Goal: Task Accomplishment & Management: Manage account settings

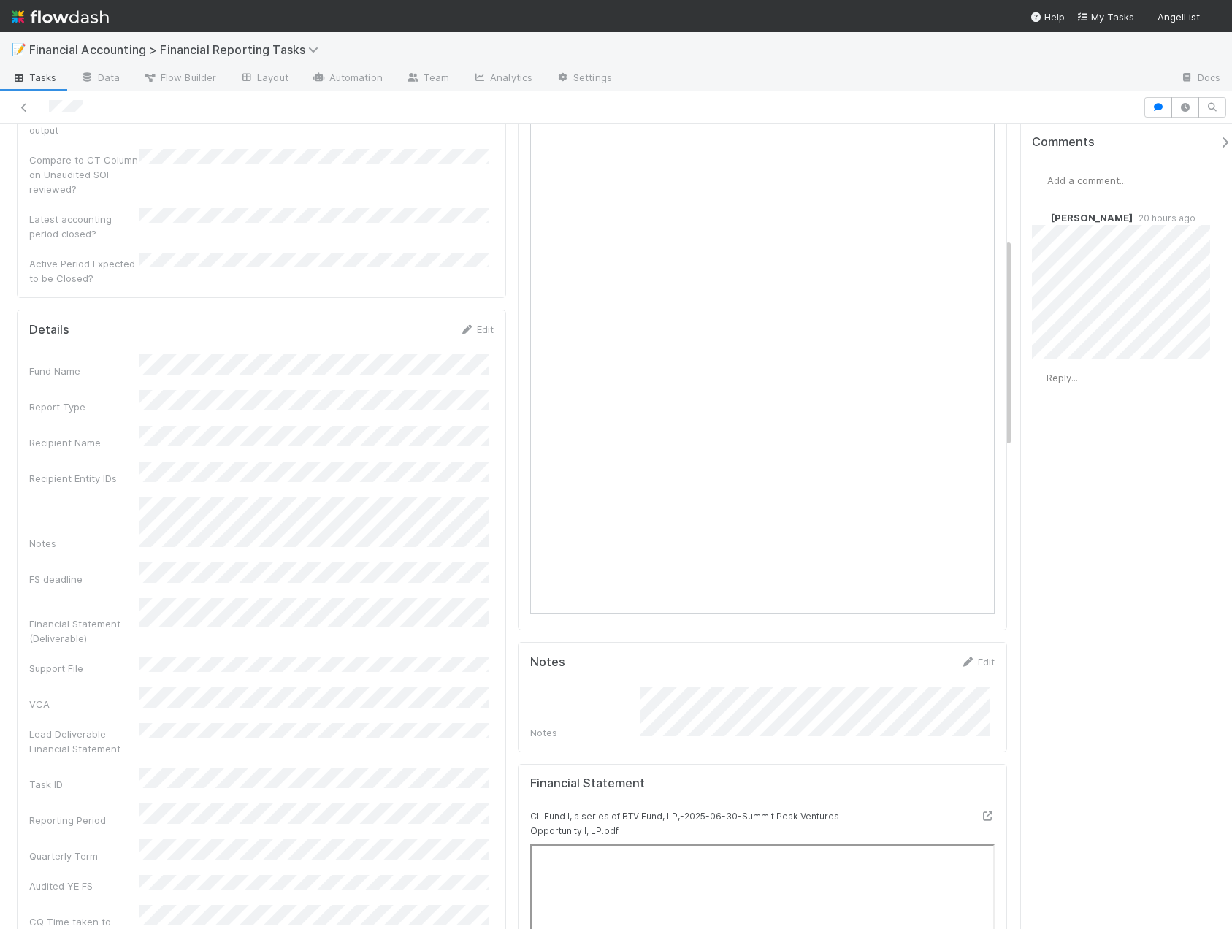
scroll to position [438, 0]
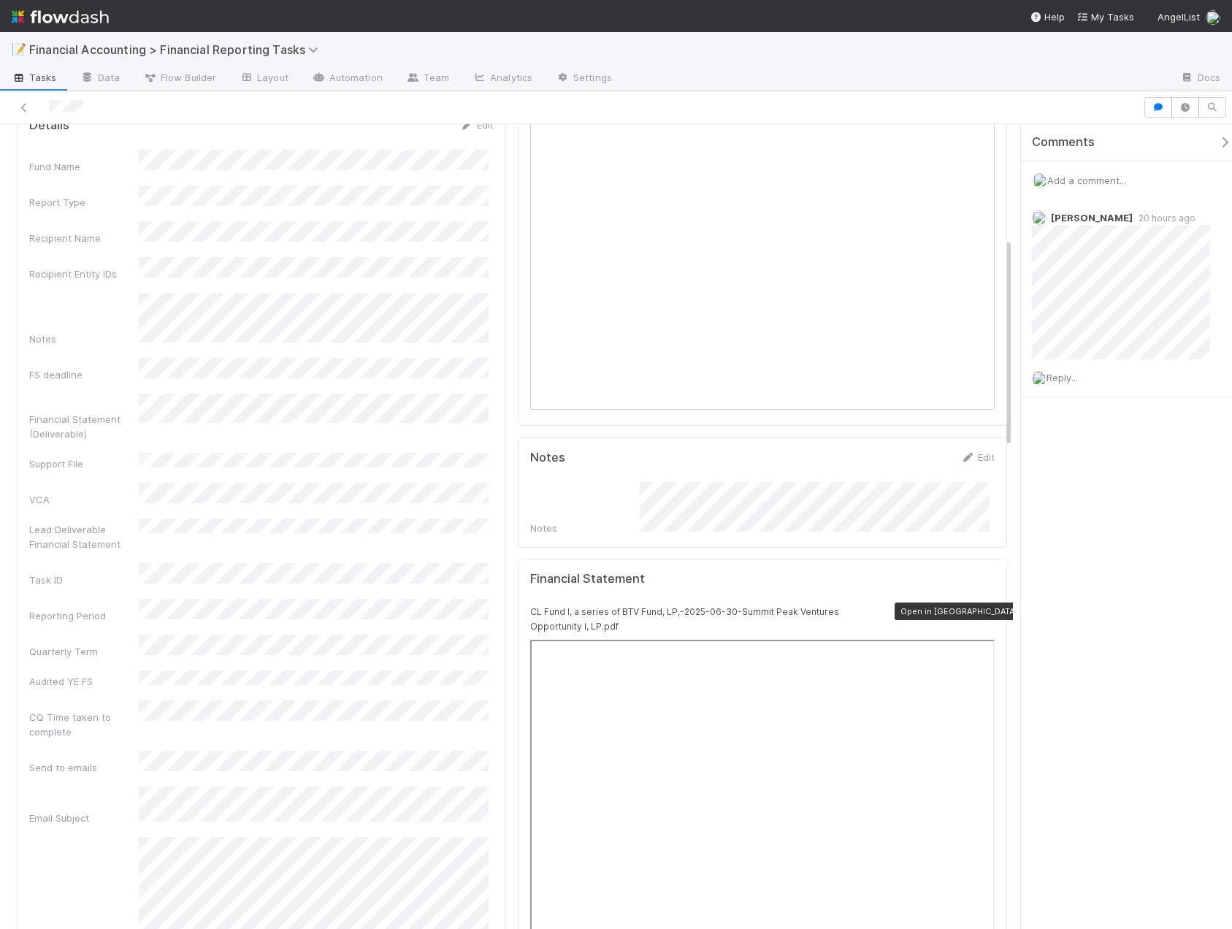
click at [980, 607] on icon at bounding box center [987, 611] width 15 height 9
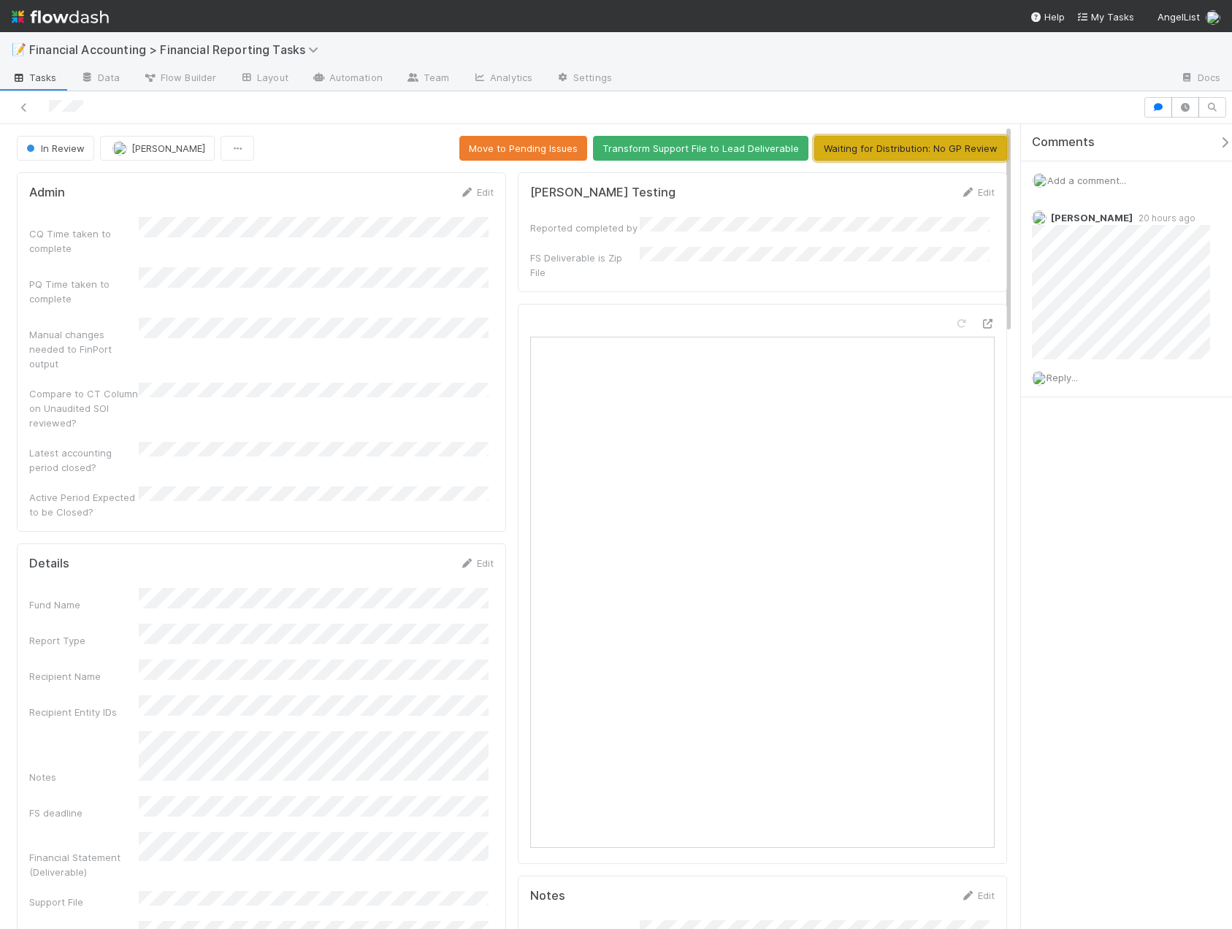
click at [870, 150] on button "Waiting for Distribution: No GP Review" at bounding box center [910, 148] width 193 height 25
click at [21, 110] on icon at bounding box center [24, 107] width 15 height 9
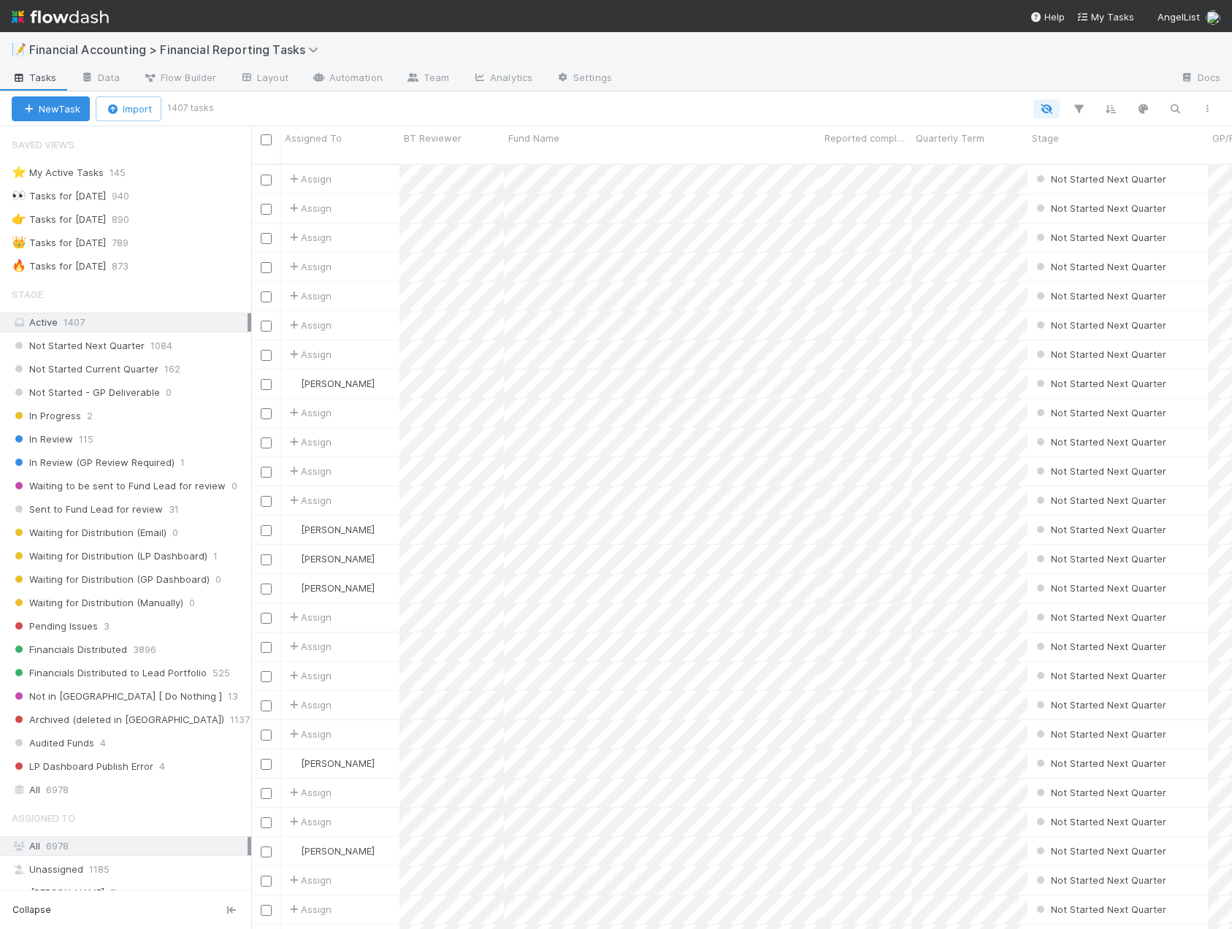
scroll to position [766, 970]
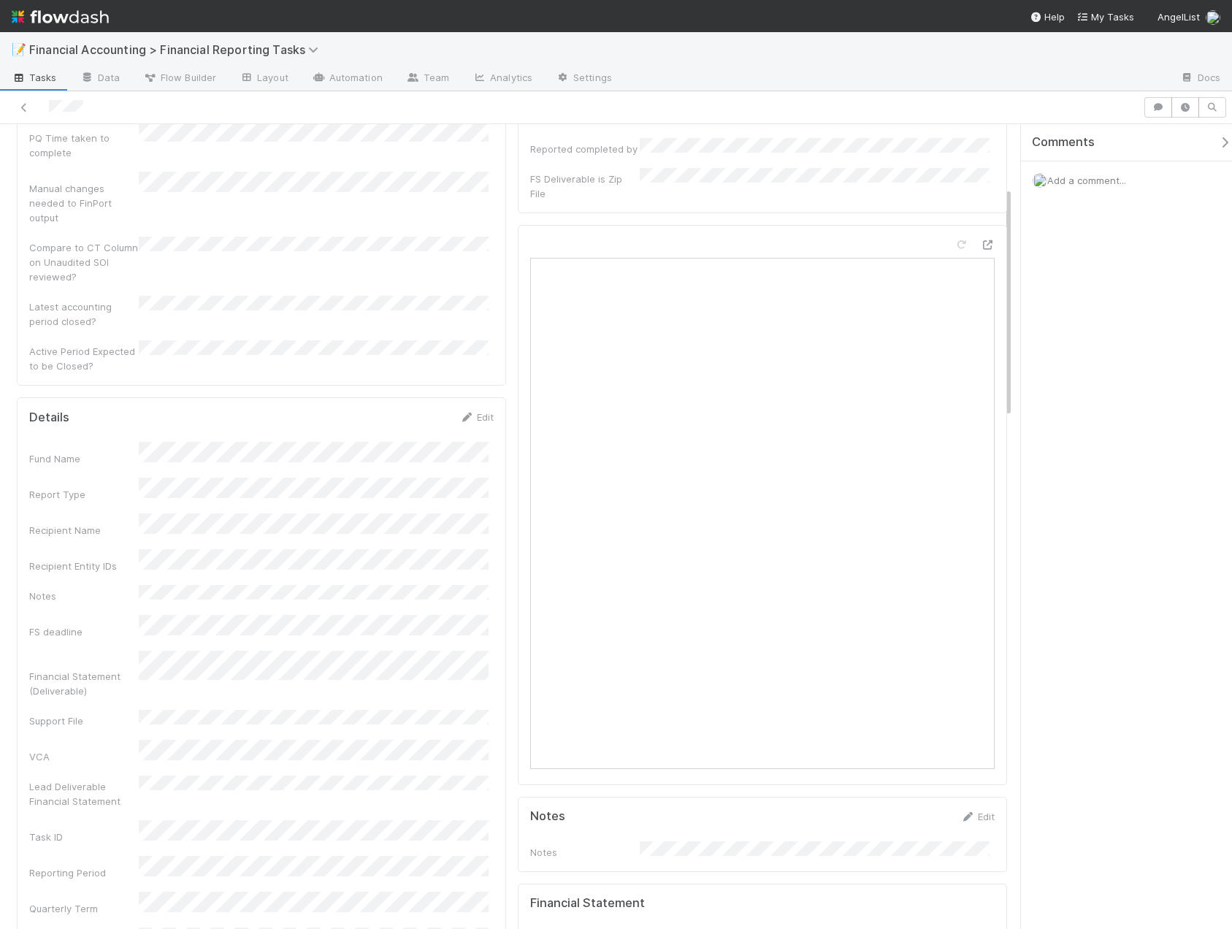
scroll to position [219, 0]
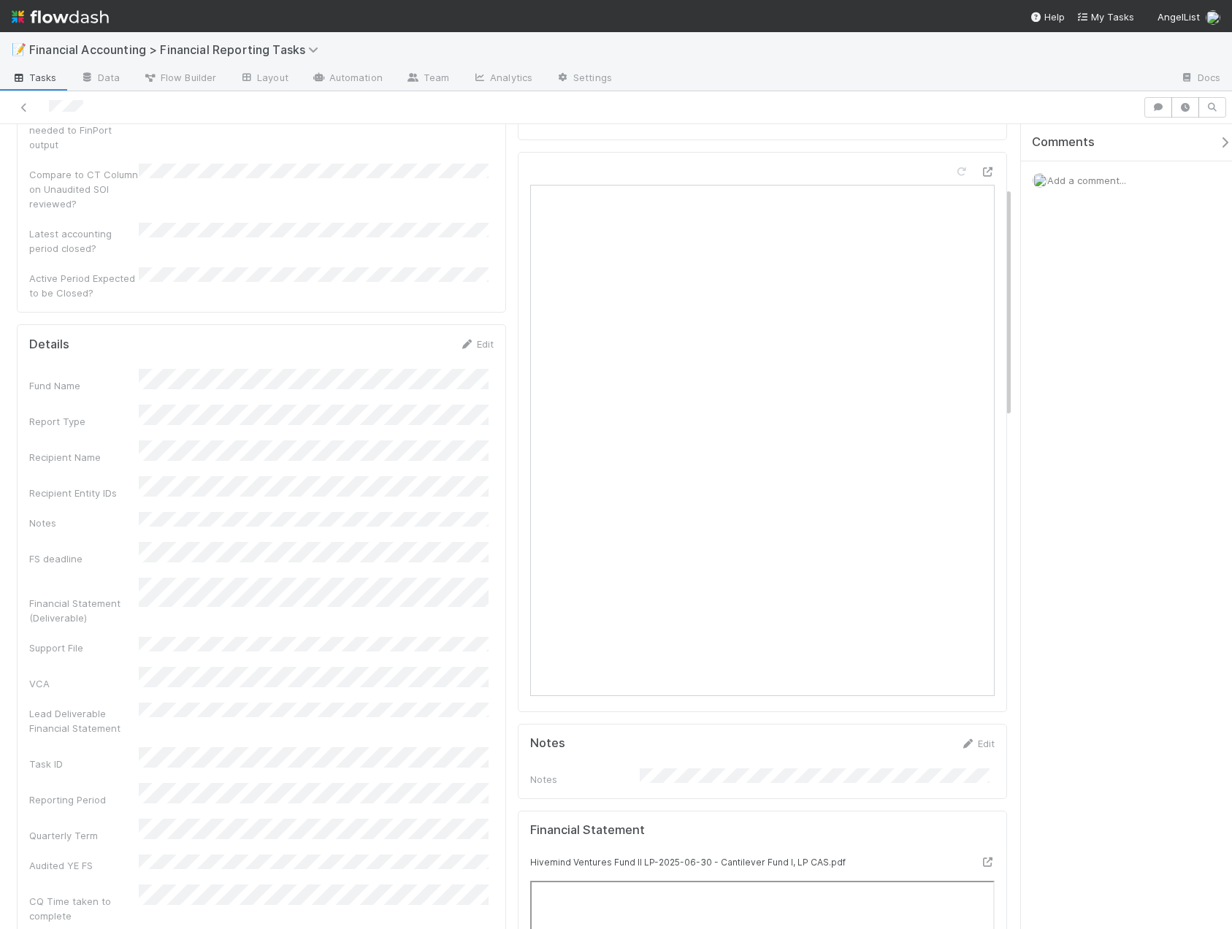
drag, startPoint x: 1138, startPoint y: 279, endPoint x: 1047, endPoint y: 353, distance: 116.8
click at [1138, 279] on div "Comments Add a comment..." at bounding box center [1126, 526] width 211 height 805
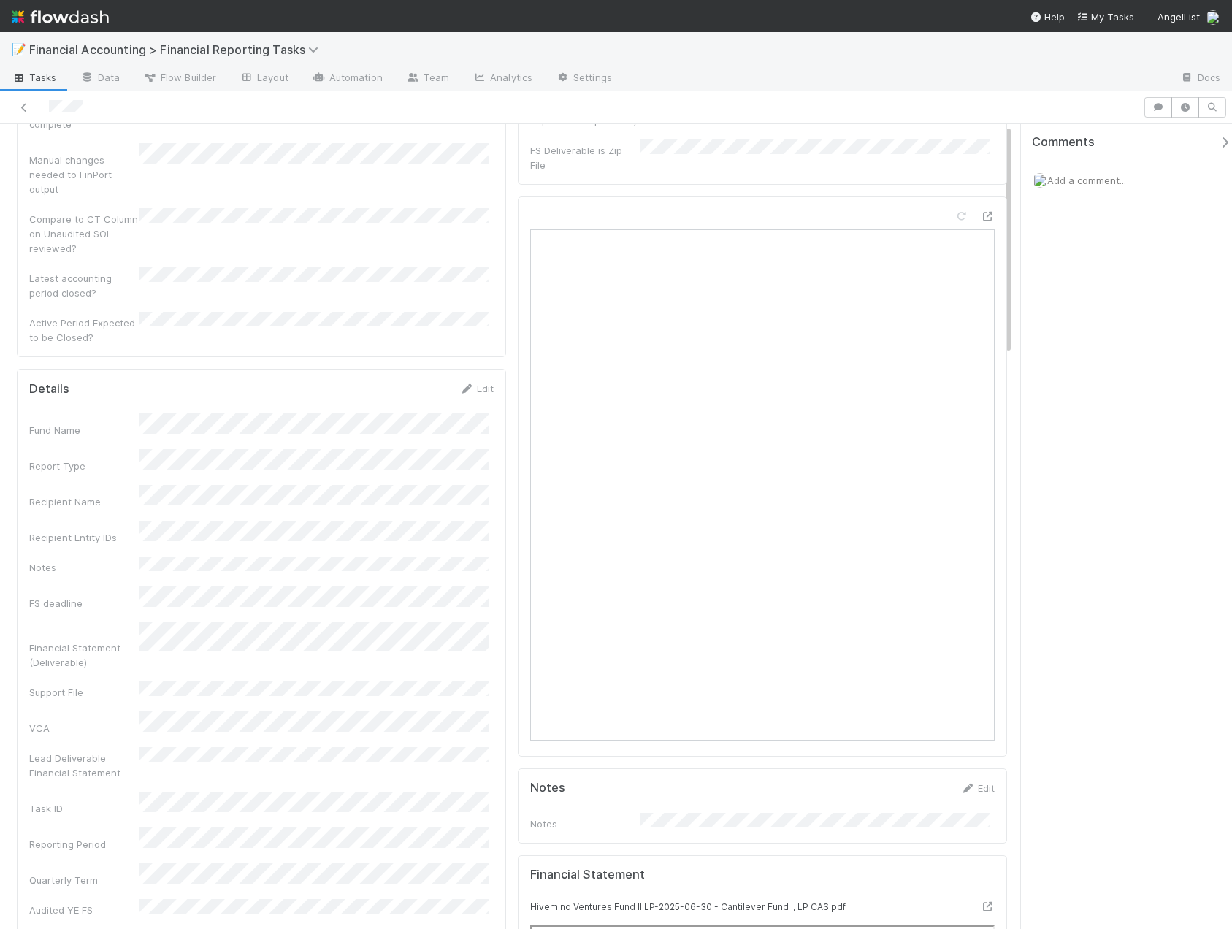
scroll to position [0, 0]
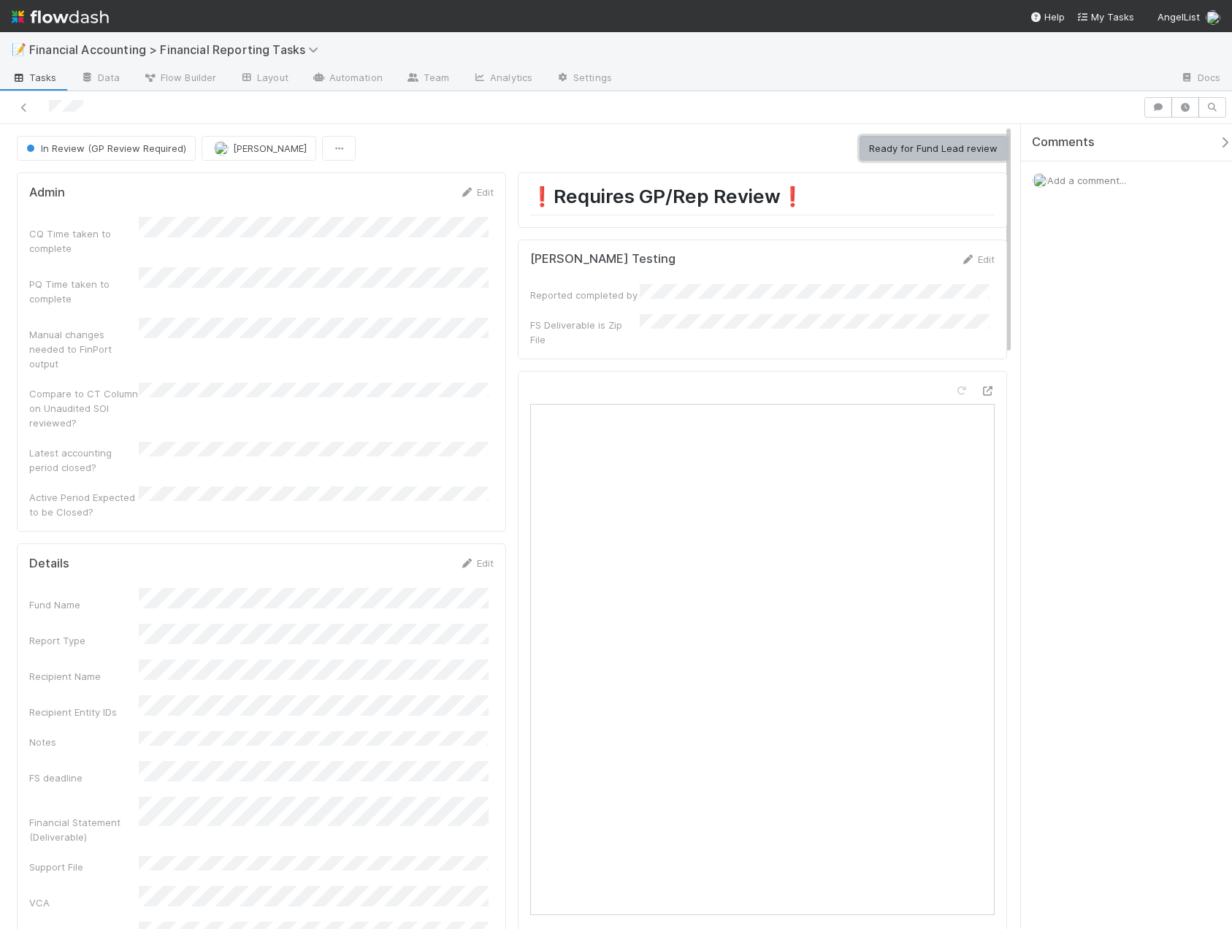
click at [919, 146] on button "Ready for Fund Lead review" at bounding box center [934, 148] width 148 height 25
click at [980, 386] on icon at bounding box center [987, 390] width 15 height 9
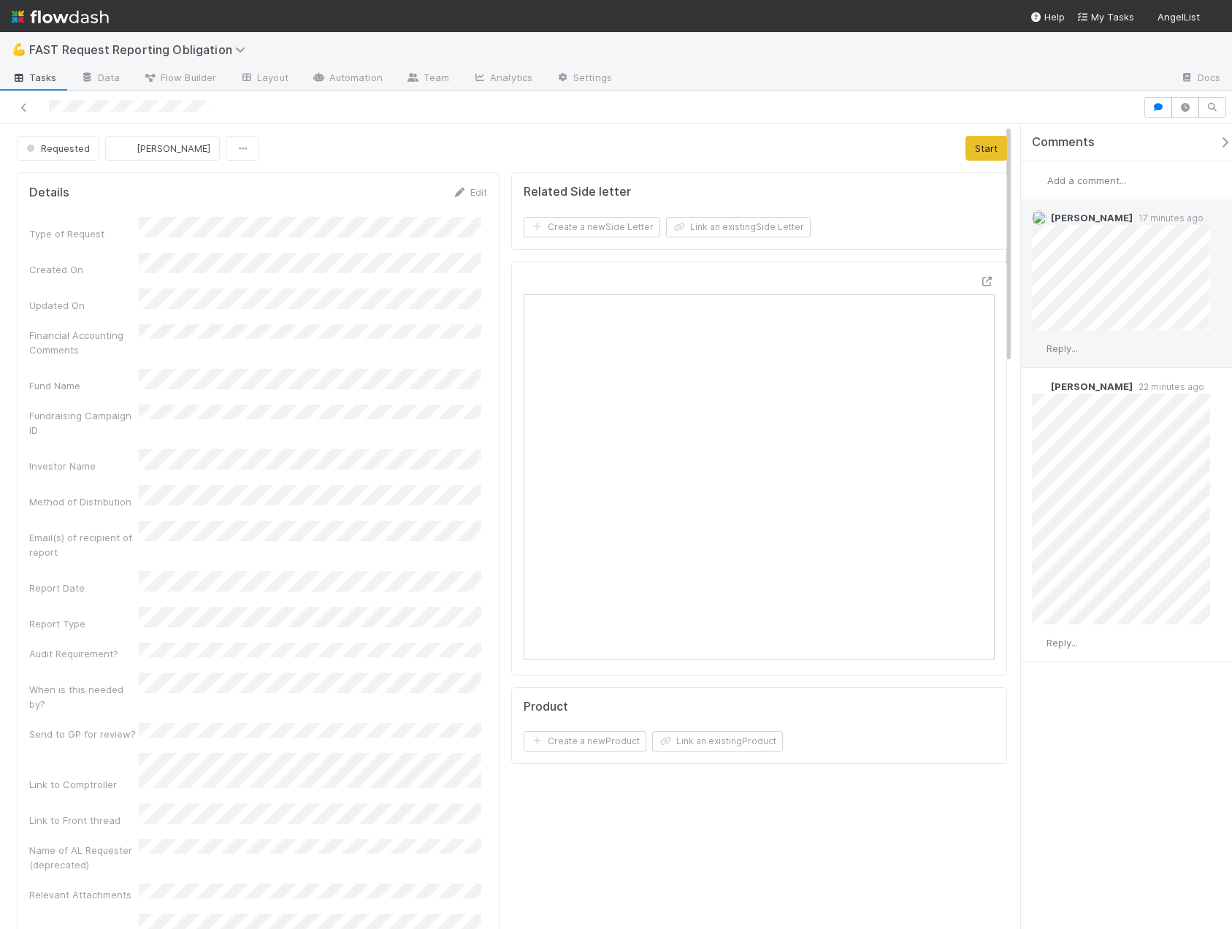
click at [1078, 344] on span "Reply..." at bounding box center [1061, 349] width 31 height 12
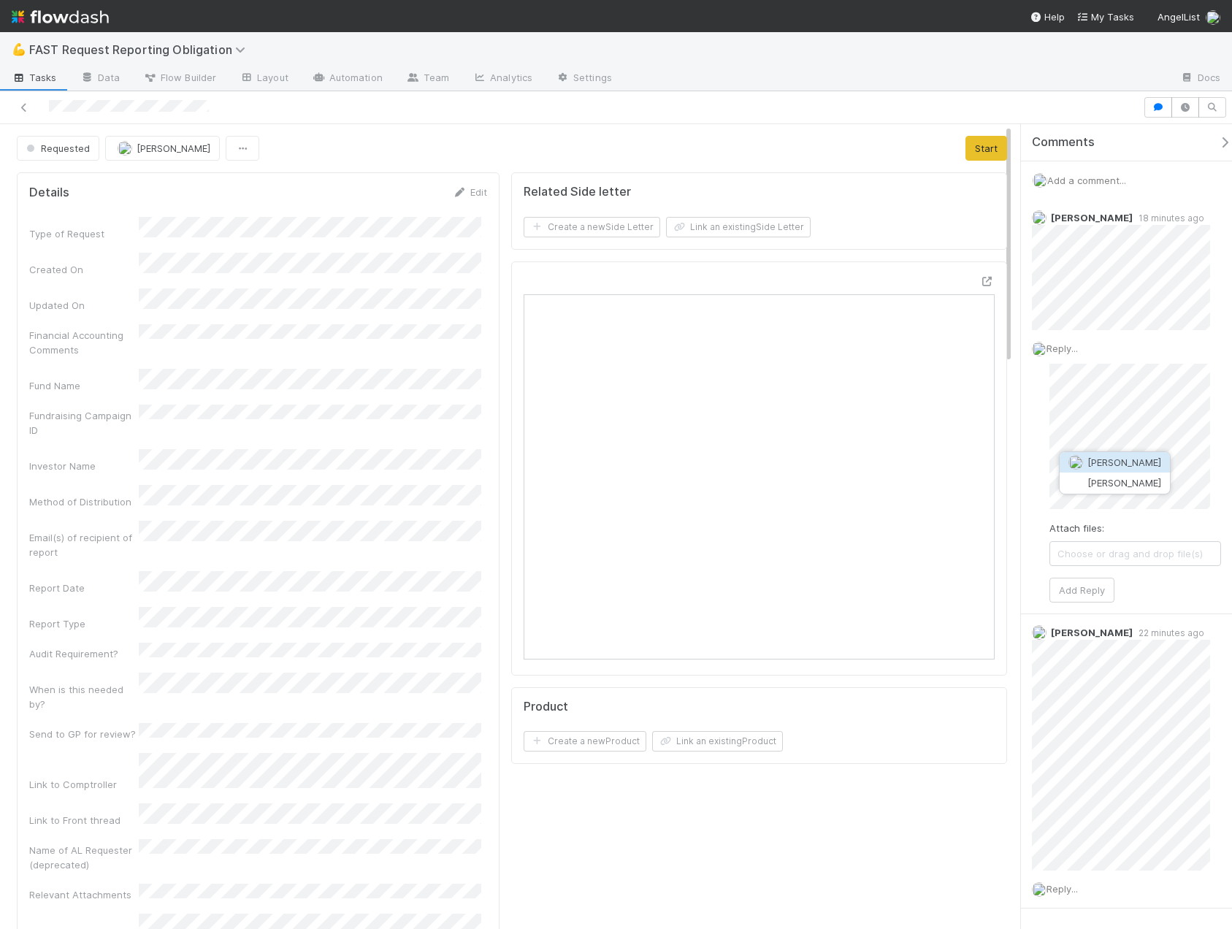
click at [1115, 464] on span "[PERSON_NAME]" at bounding box center [1124, 462] width 74 height 12
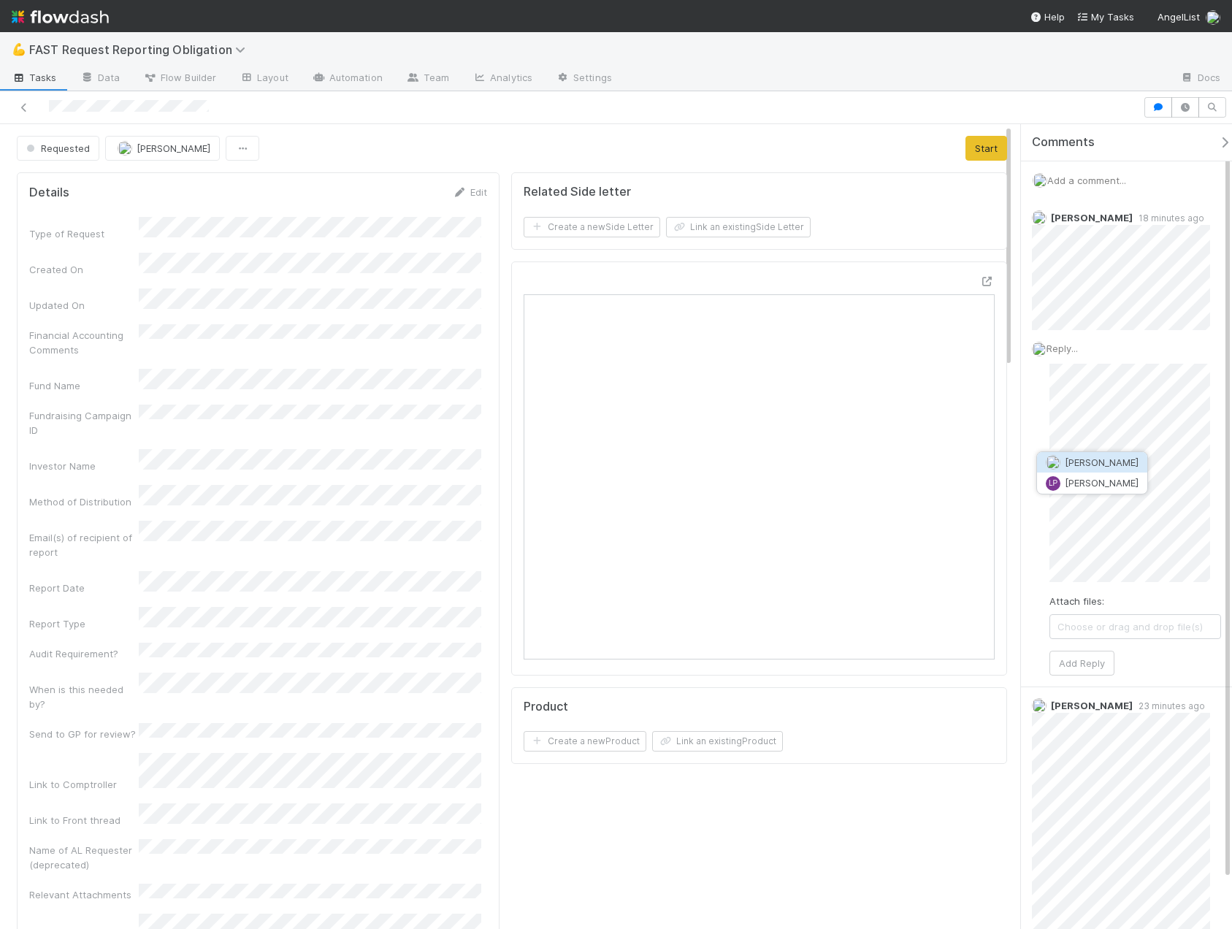
click at [1090, 463] on span "[PERSON_NAME]" at bounding box center [1102, 462] width 74 height 12
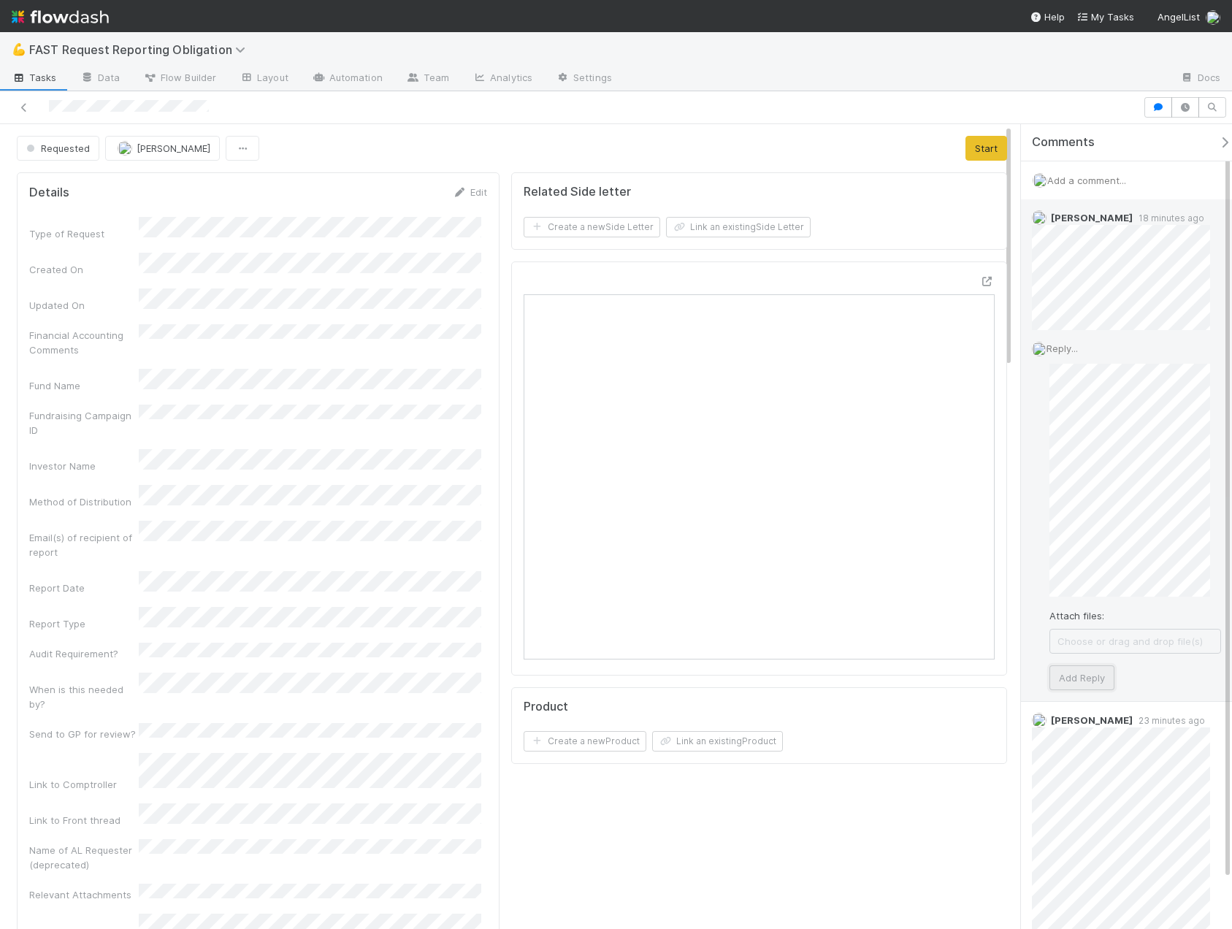
click at [1090, 676] on button "Add Reply" at bounding box center [1081, 677] width 65 height 25
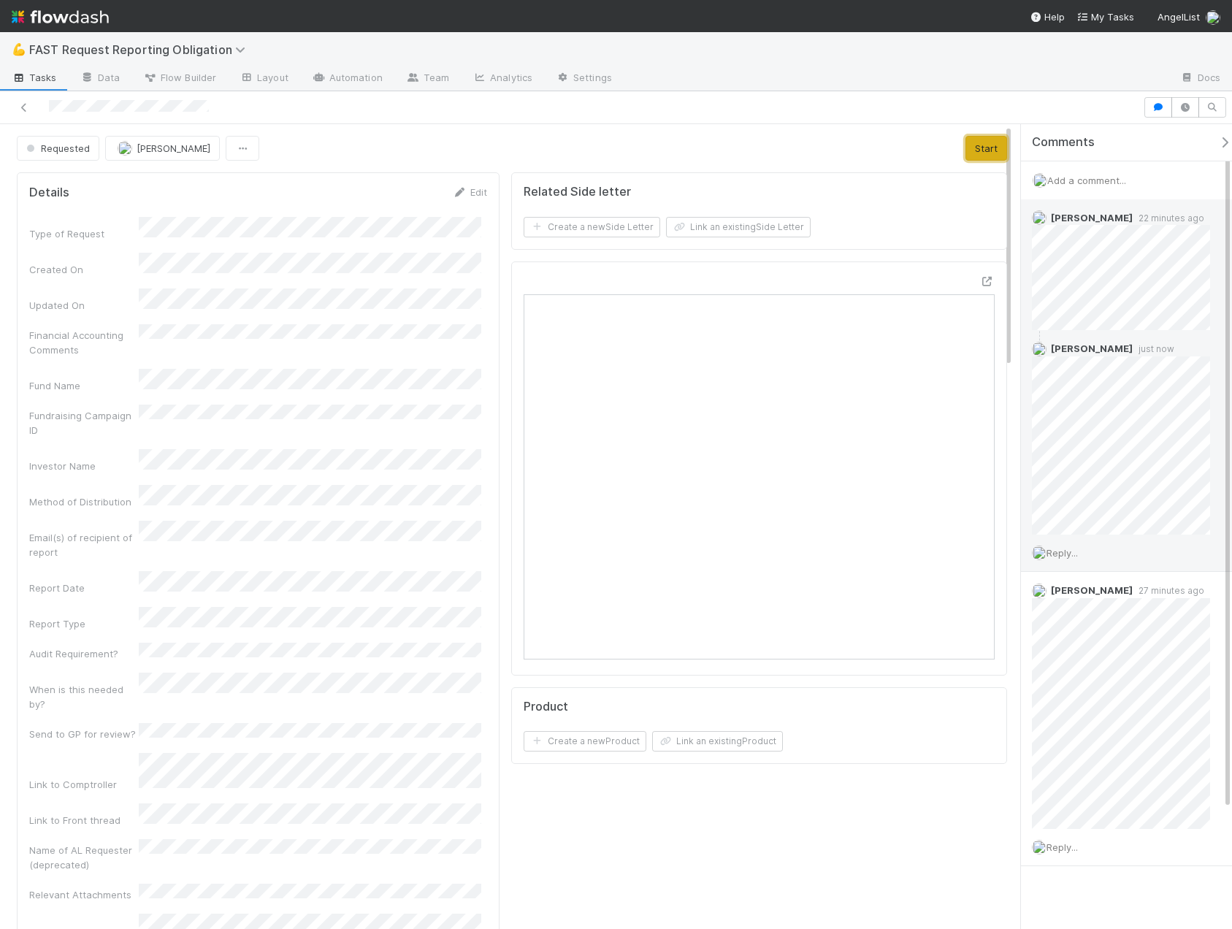
click at [974, 151] on button "Start" at bounding box center [986, 148] width 42 height 25
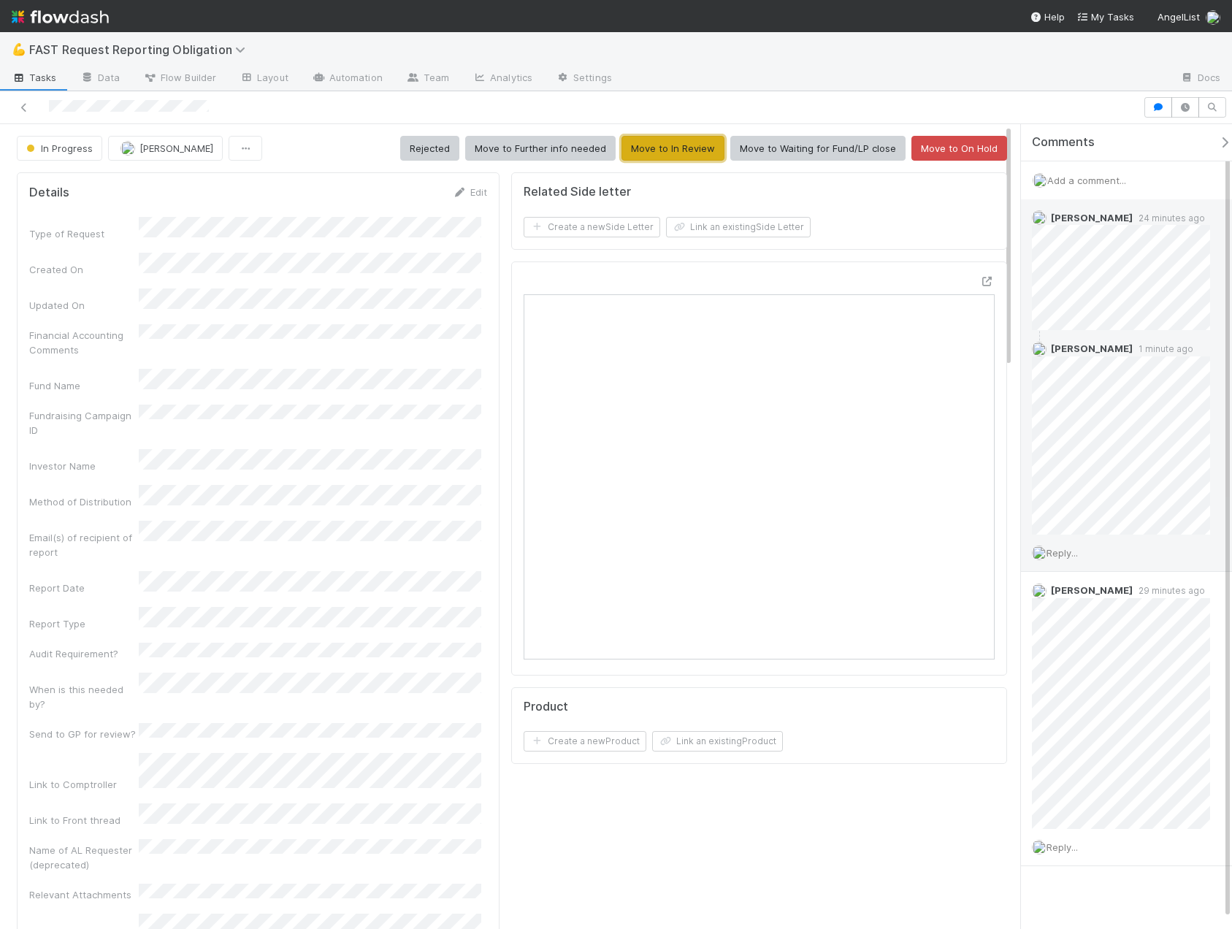
click at [670, 147] on button "Move to In Review" at bounding box center [672, 148] width 103 height 25
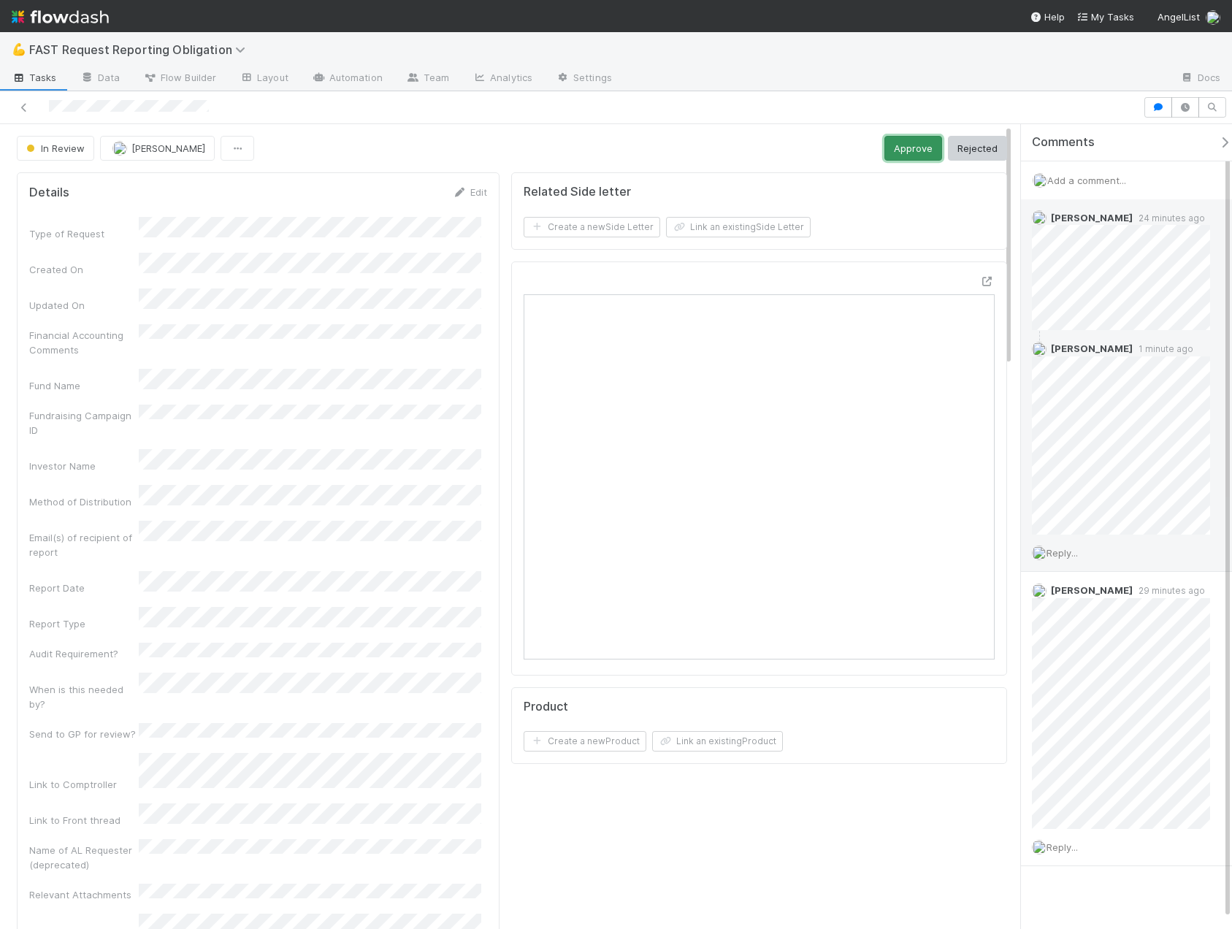
click at [895, 149] on button "Approve" at bounding box center [913, 148] width 58 height 25
click at [21, 108] on icon at bounding box center [24, 107] width 15 height 9
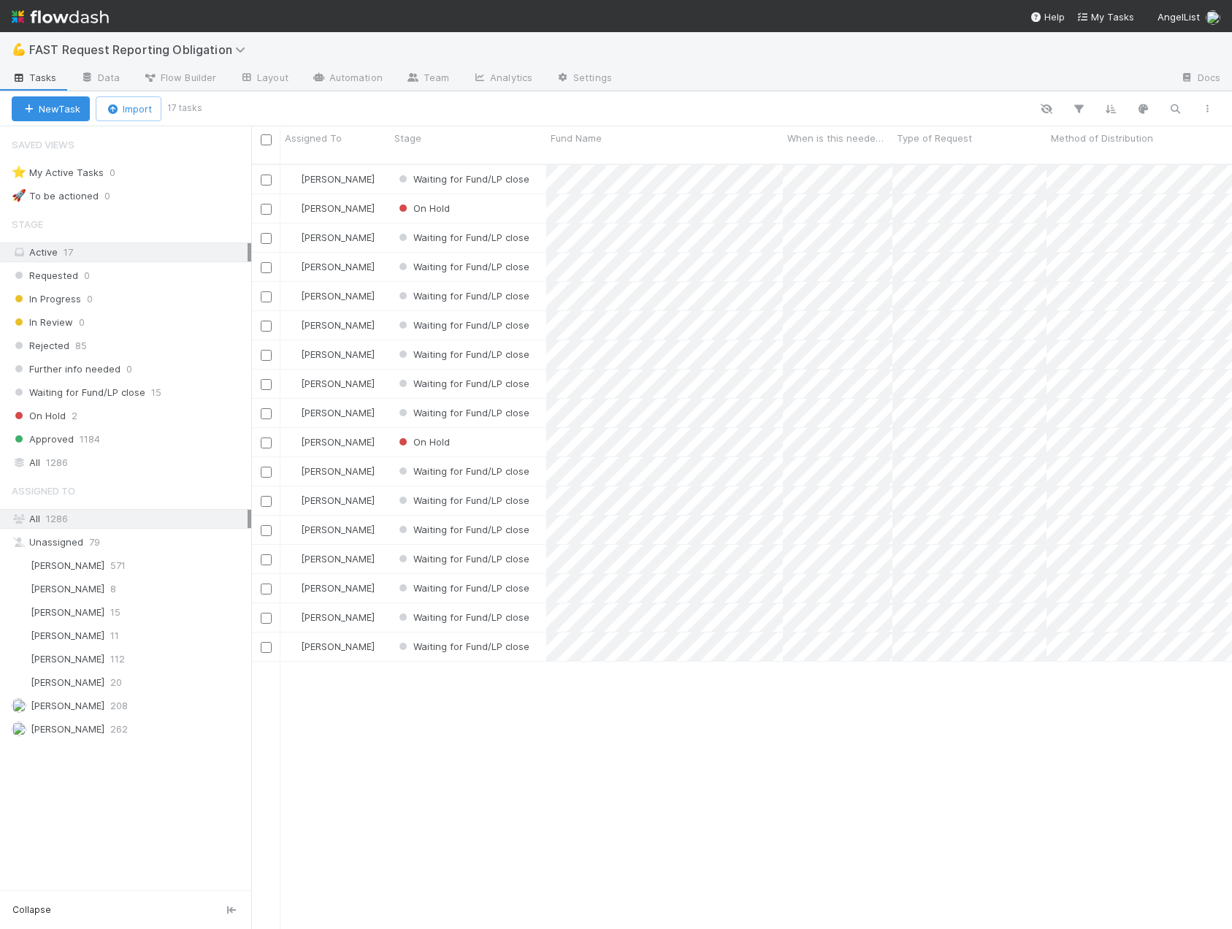
scroll to position [766, 970]
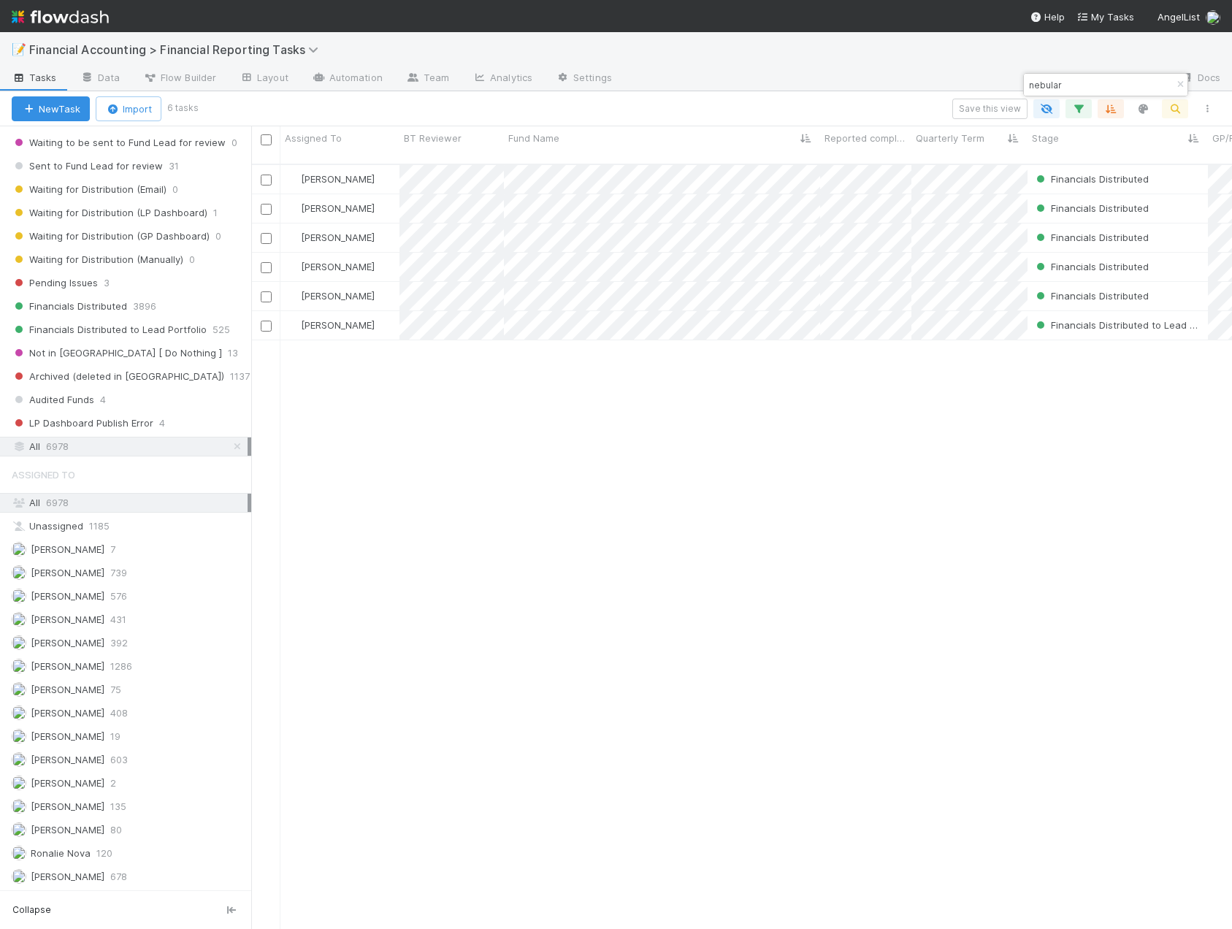
scroll to position [124, 0]
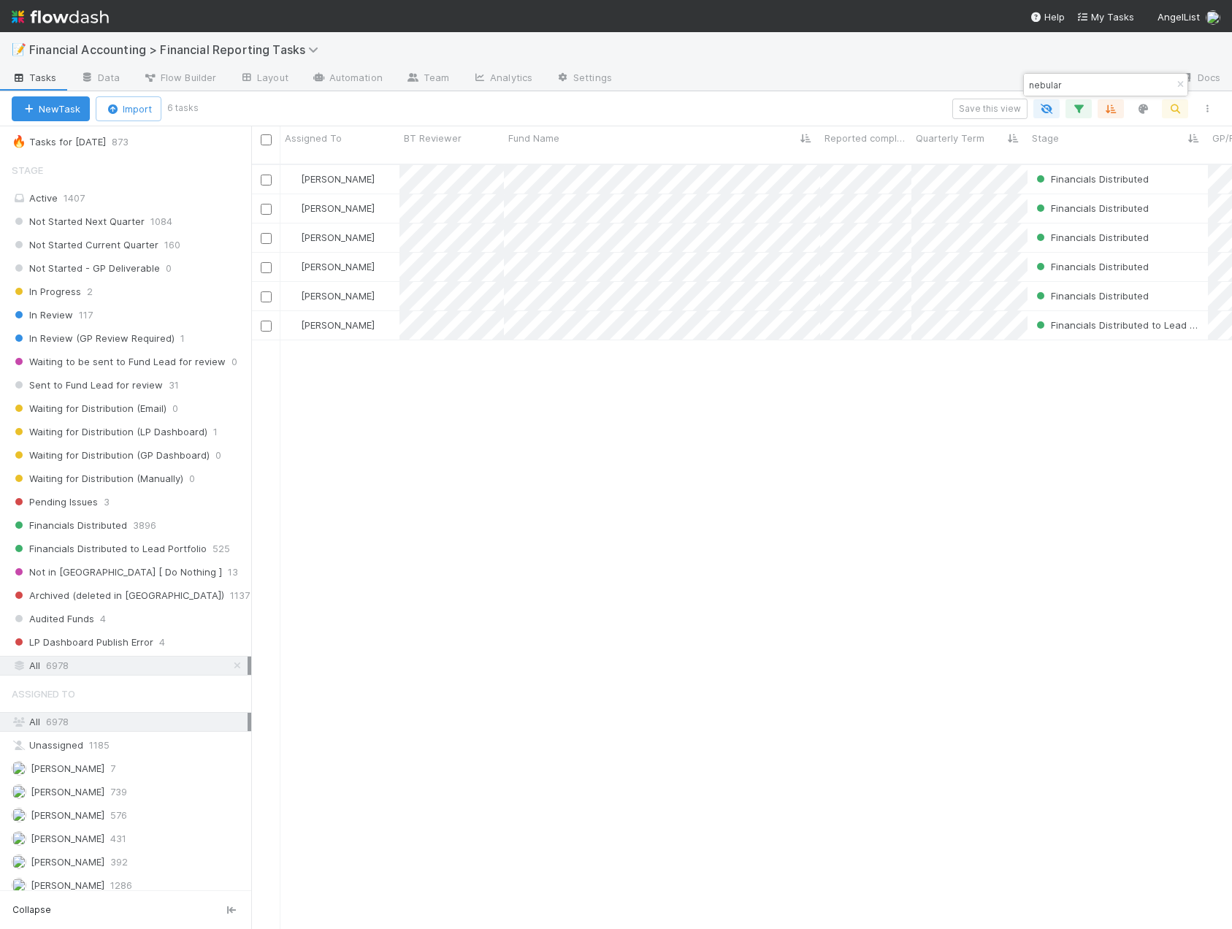
drag, startPoint x: 1073, startPoint y: 79, endPoint x: 1016, endPoint y: 83, distance: 57.1
click at [1016, 83] on body "📝 Financial Accounting > Financial Reporting Tasks Tasks Data Flow Builder Layo…" at bounding box center [616, 464] width 1232 height 929
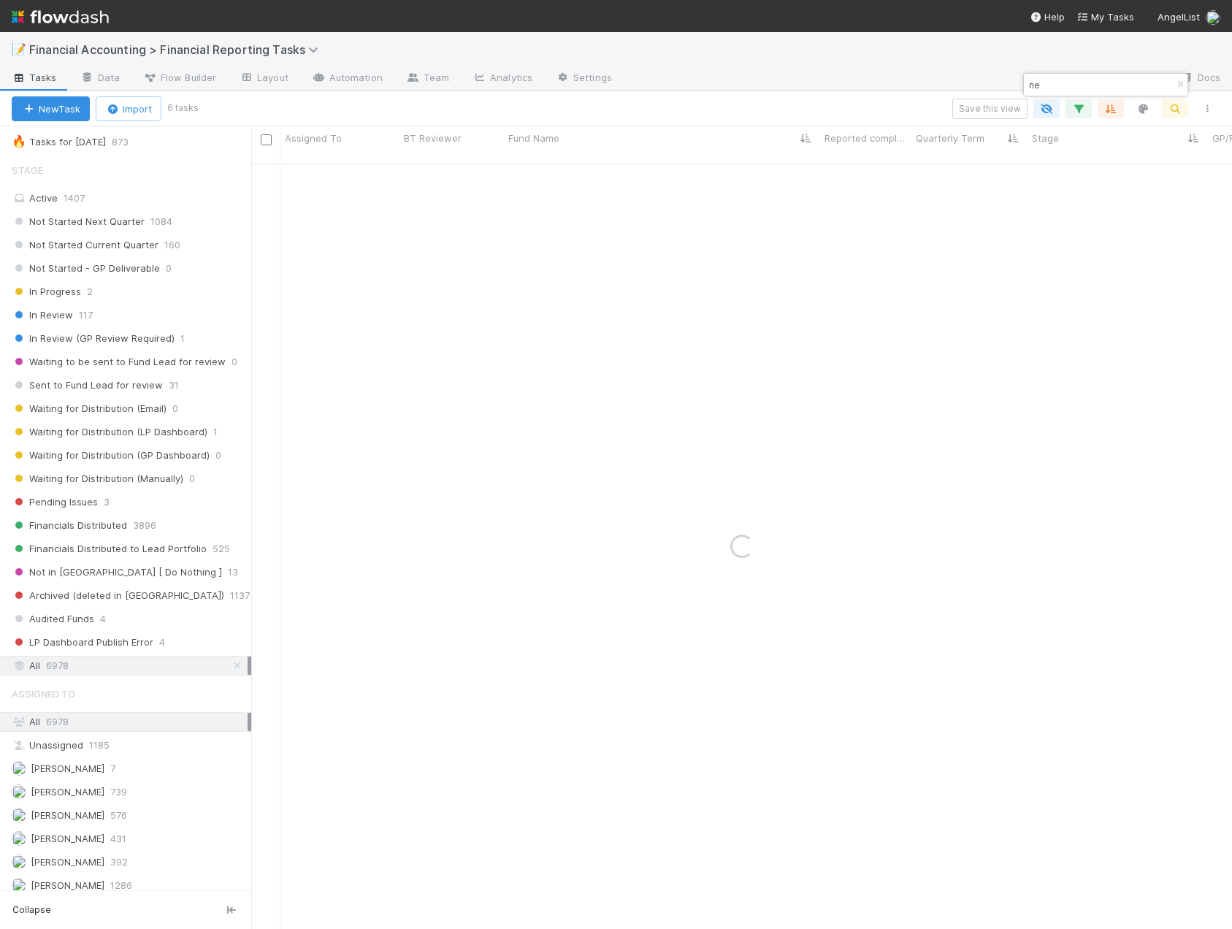
type input "n"
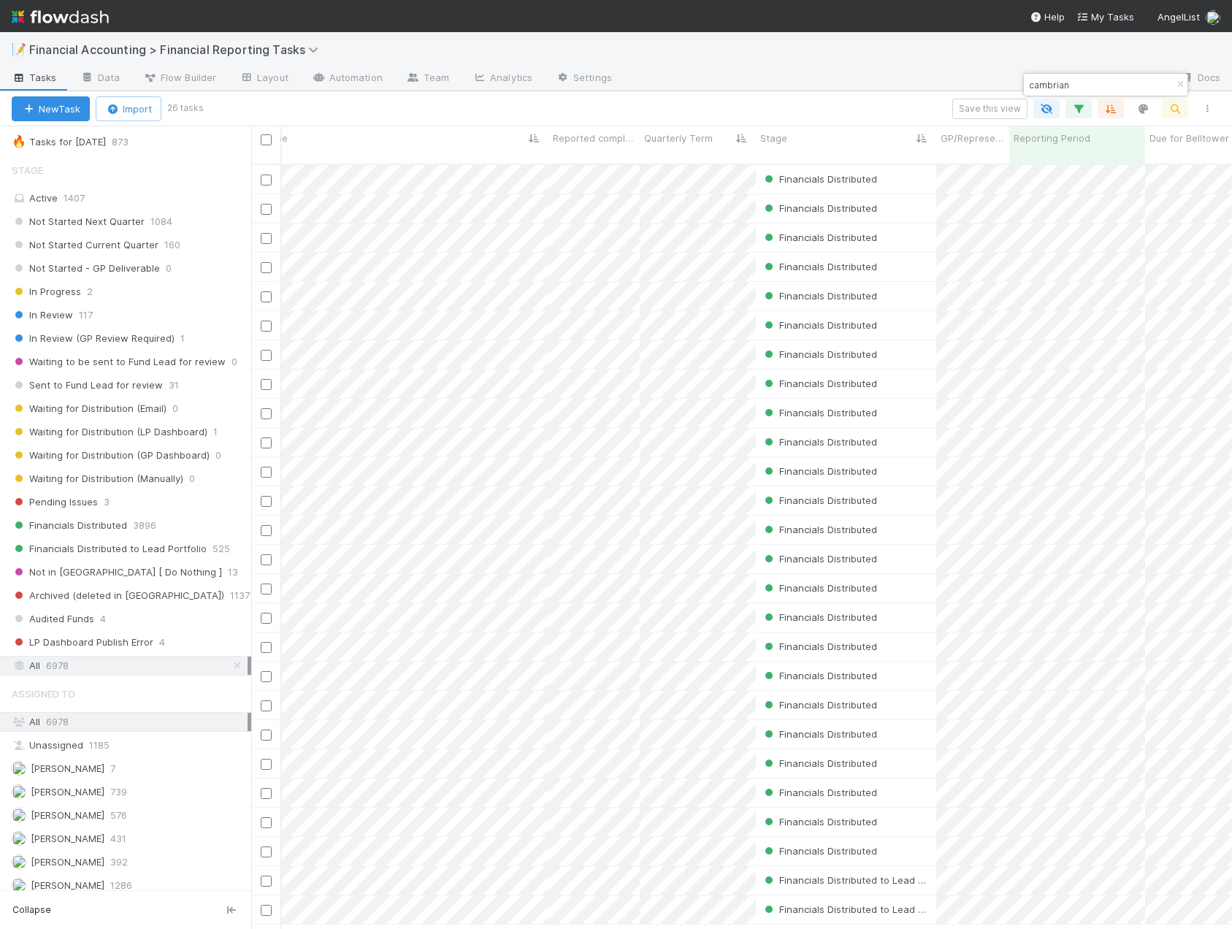
scroll to position [0, 0]
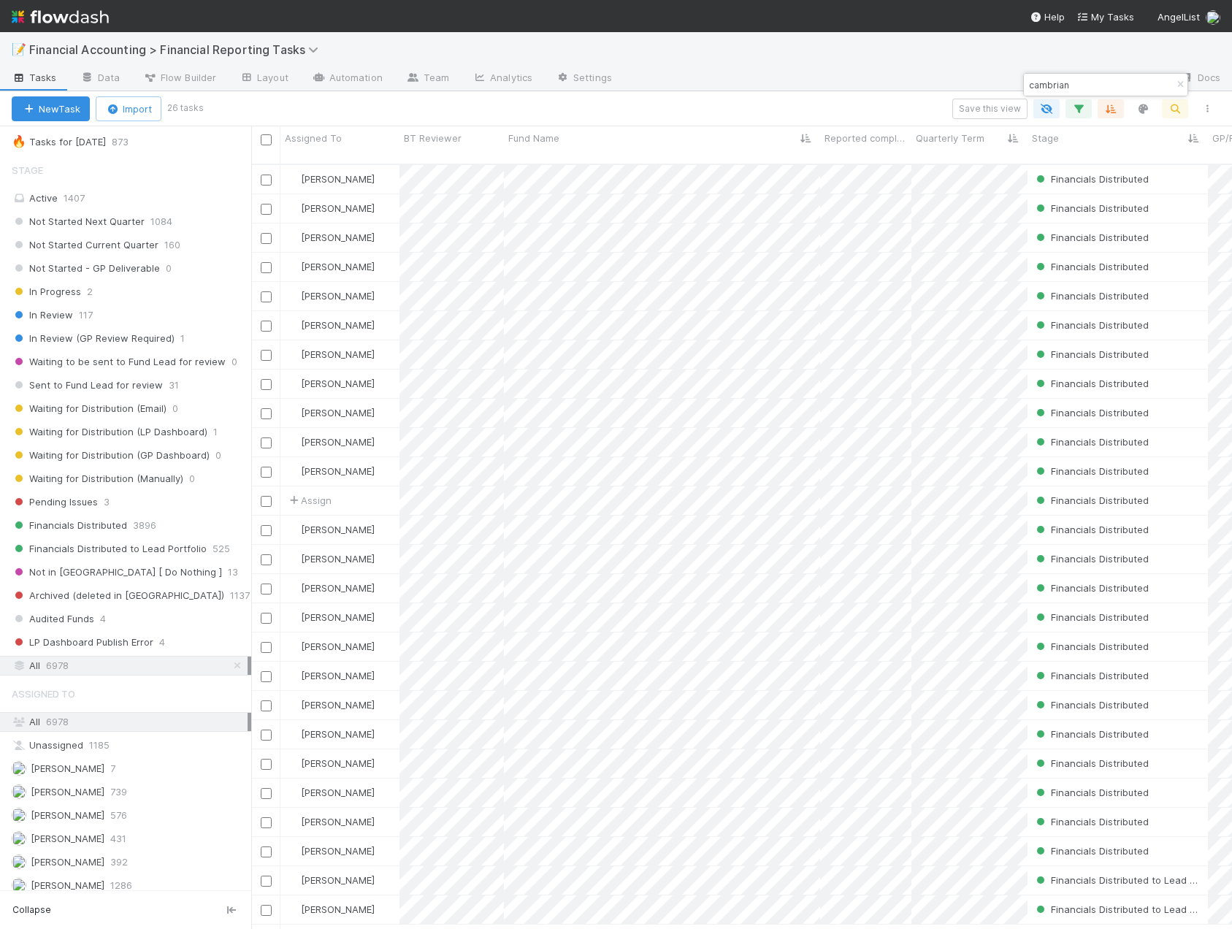
type input "cambrian"
click at [1074, 108] on icon "button" at bounding box center [1078, 108] width 15 height 13
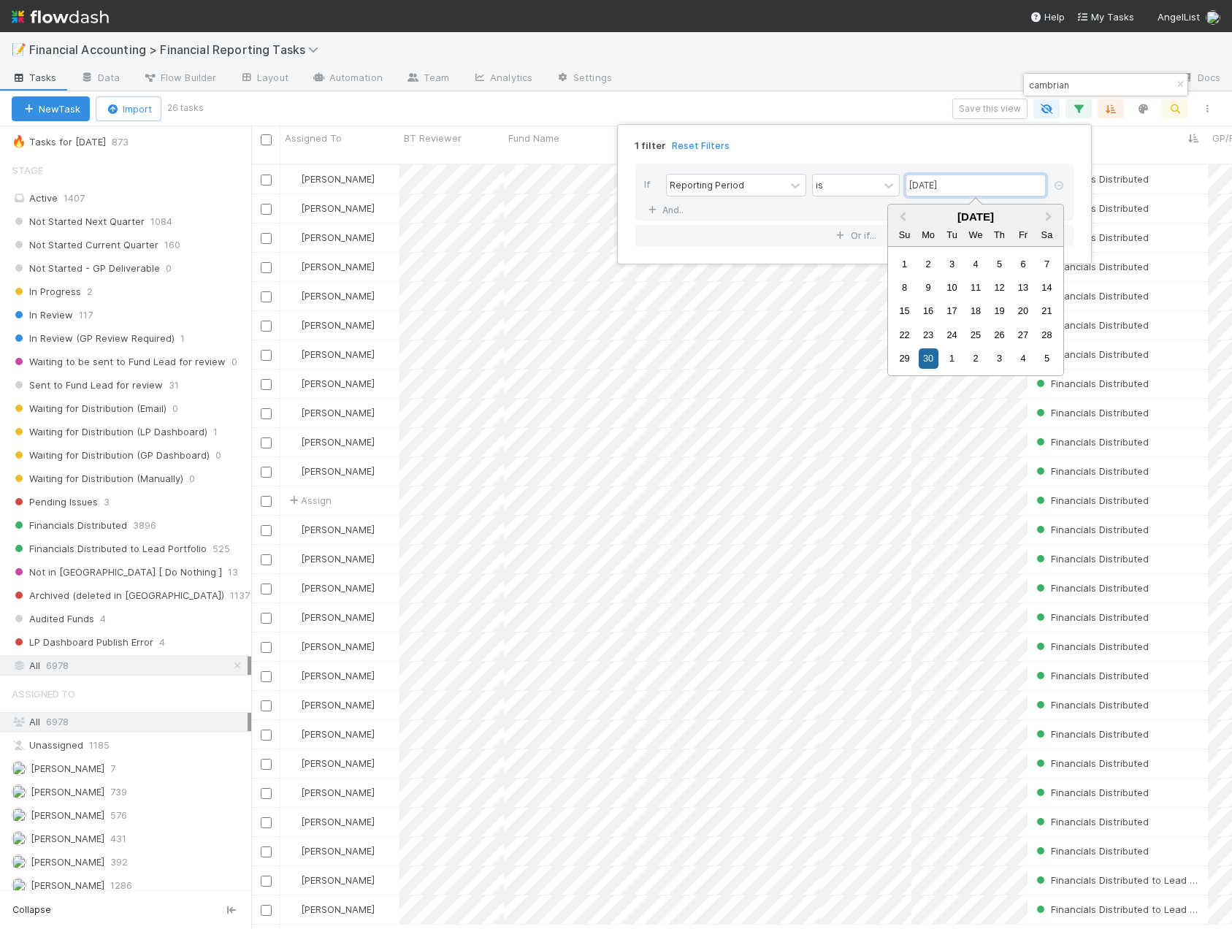
click at [1006, 188] on input "06/30/2025" at bounding box center [976, 186] width 140 height 22
click at [1049, 218] on span "Next Month" at bounding box center [1049, 217] width 0 height 17
click at [949, 355] on div "30" at bounding box center [952, 358] width 20 height 20
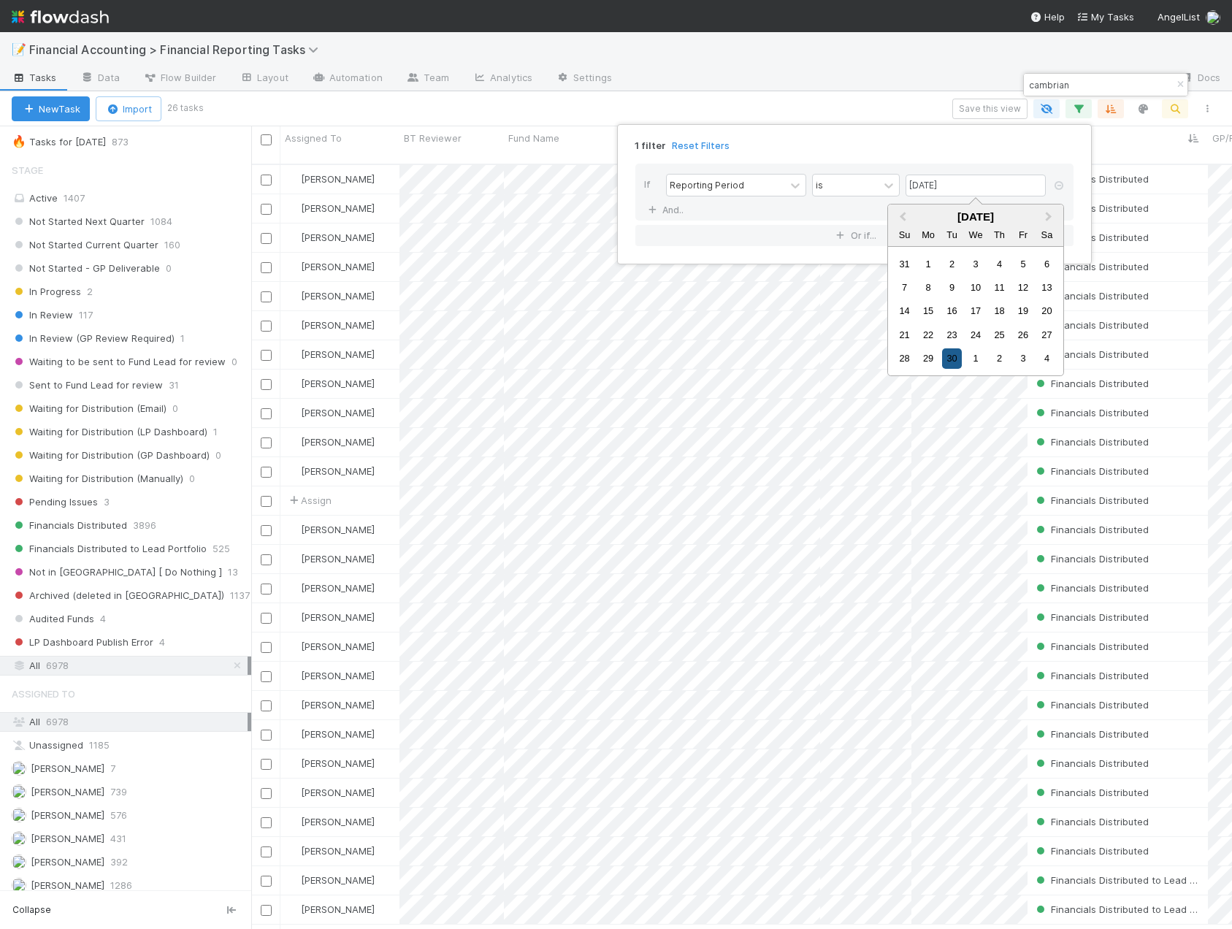
type input "09/30/2025"
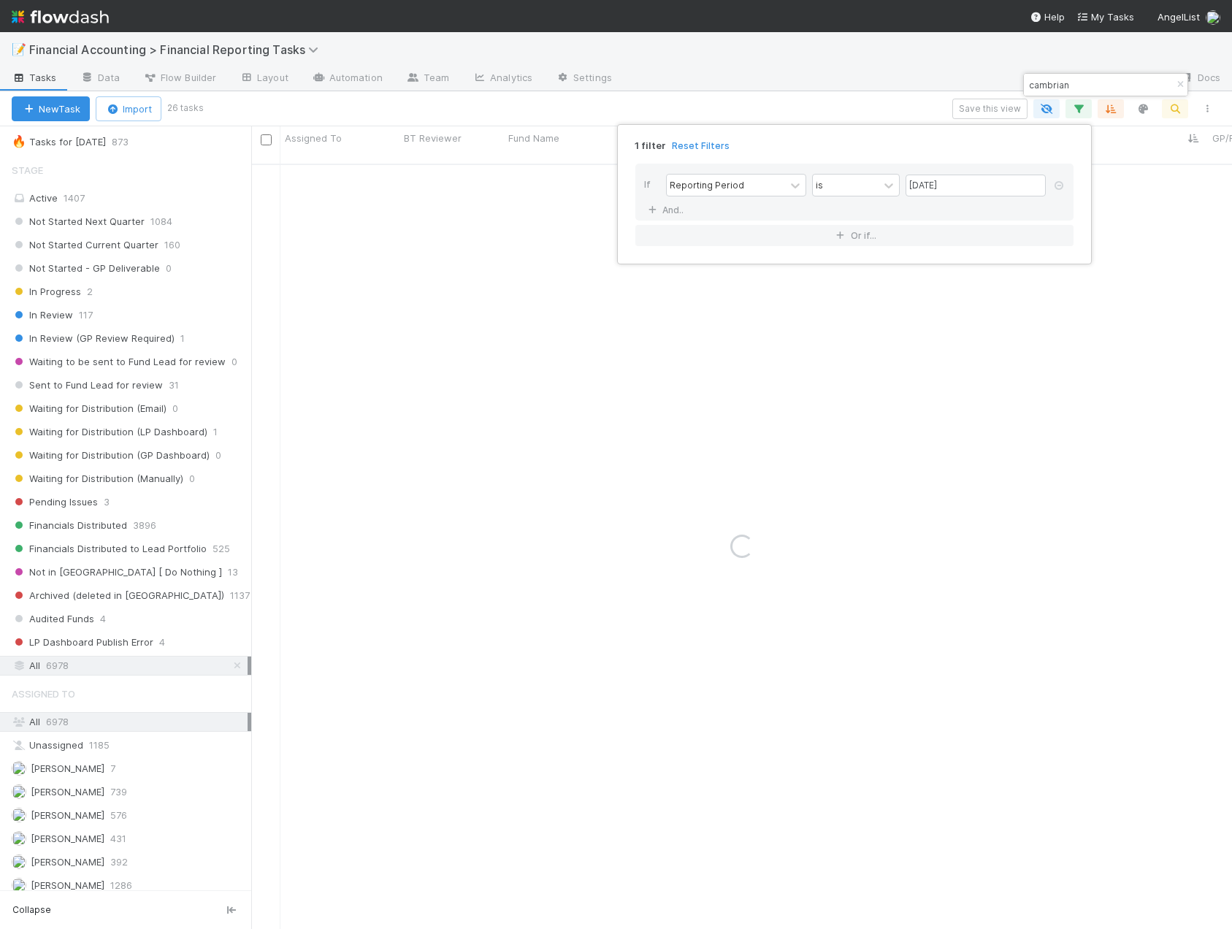
click at [821, 91] on div "1 filter Reset Filters If Reporting Period is 09/30/2025 And.. Or if..." at bounding box center [616, 464] width 1232 height 929
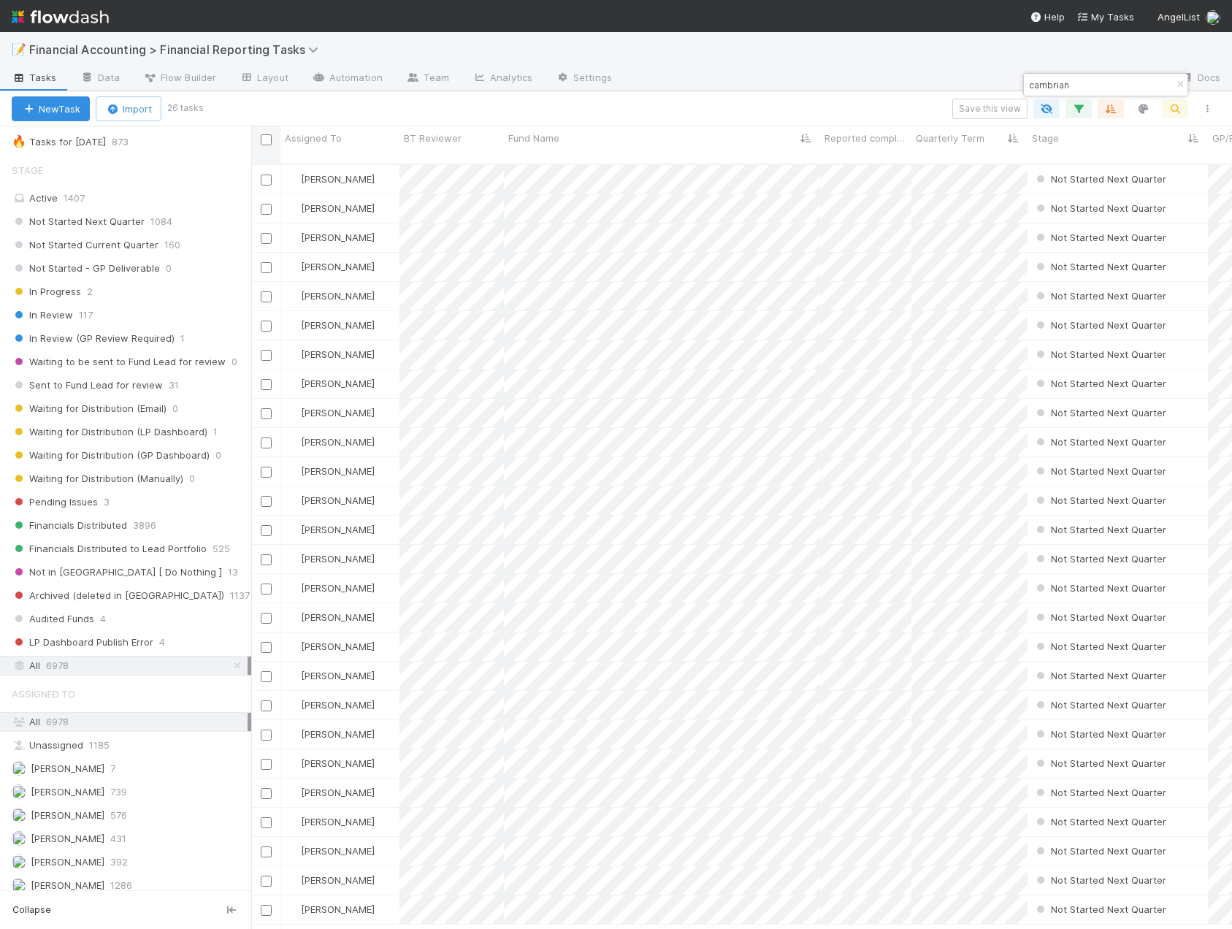
click at [267, 142] on input "checkbox" at bounding box center [266, 139] width 11 height 11
checkbox input "true"
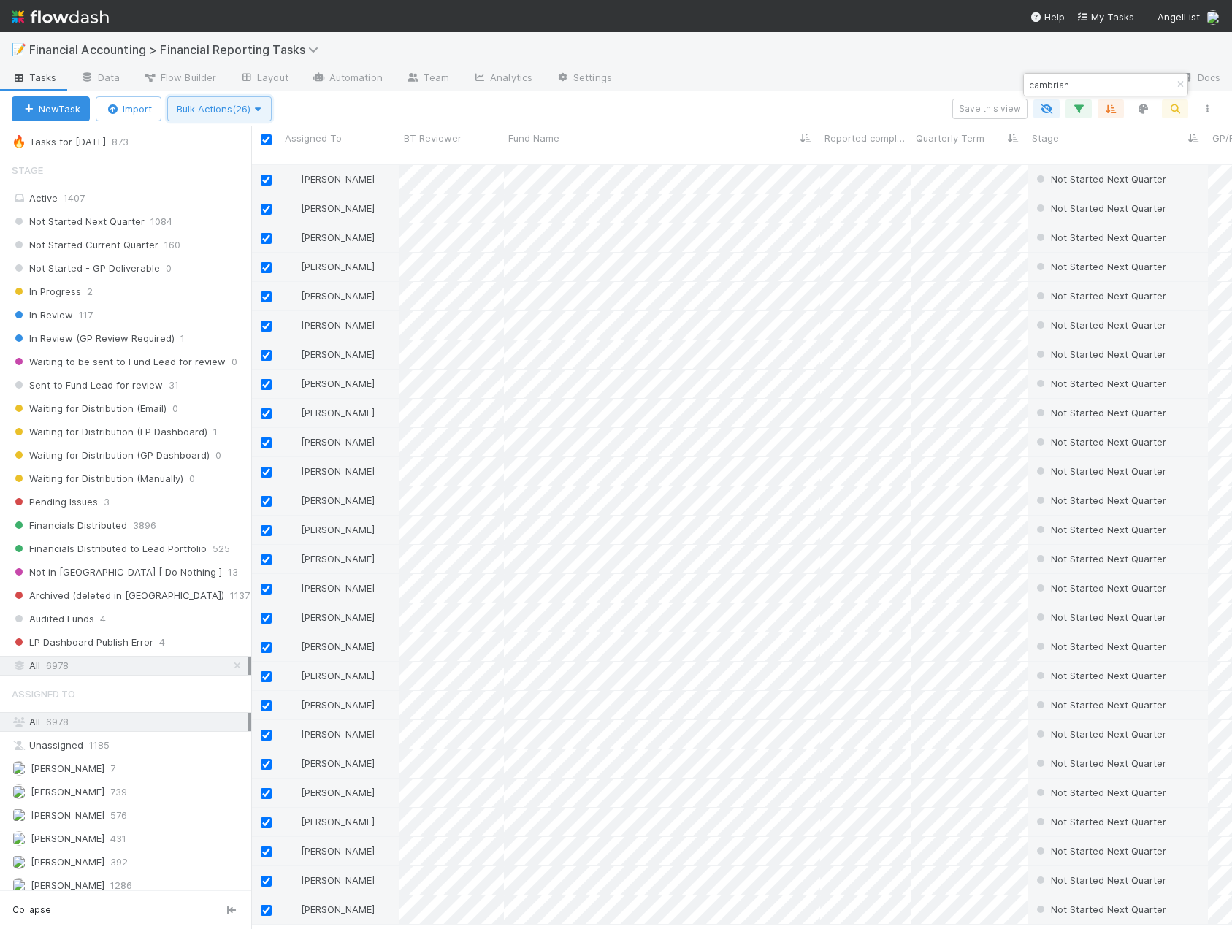
click at [215, 118] on button "Bulk Actions (26)" at bounding box center [219, 108] width 104 height 25
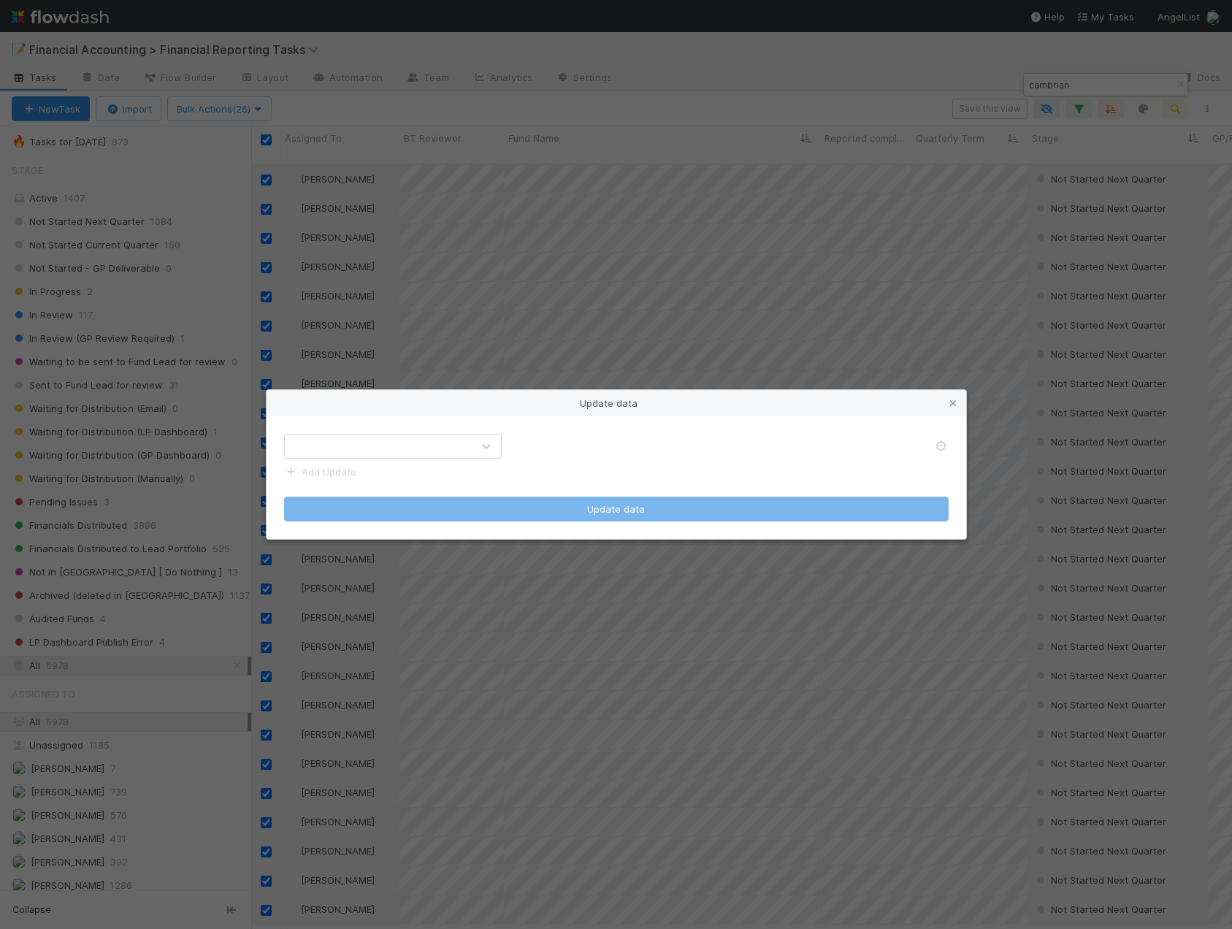
click at [370, 444] on div at bounding box center [378, 446] width 187 height 23
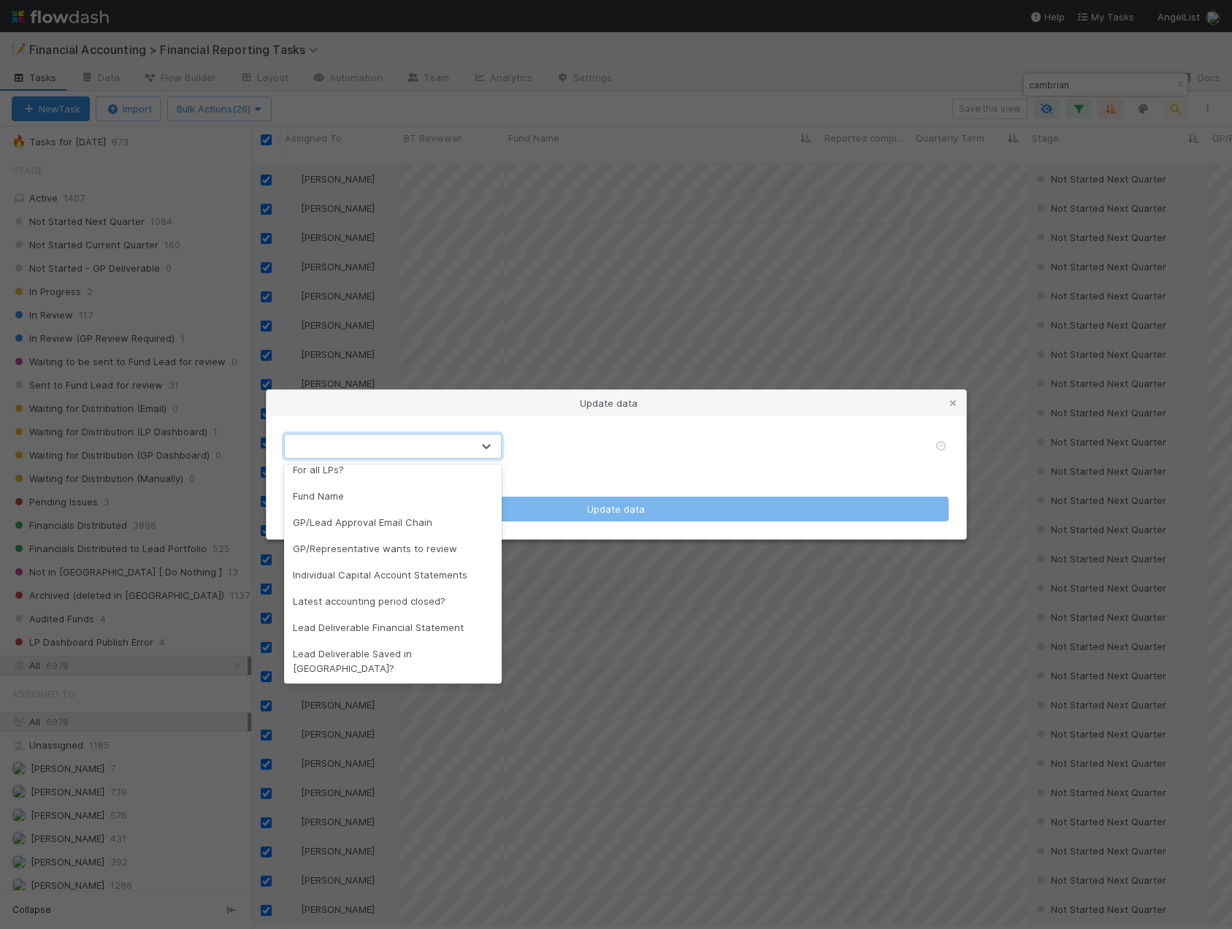
scroll to position [511, 0]
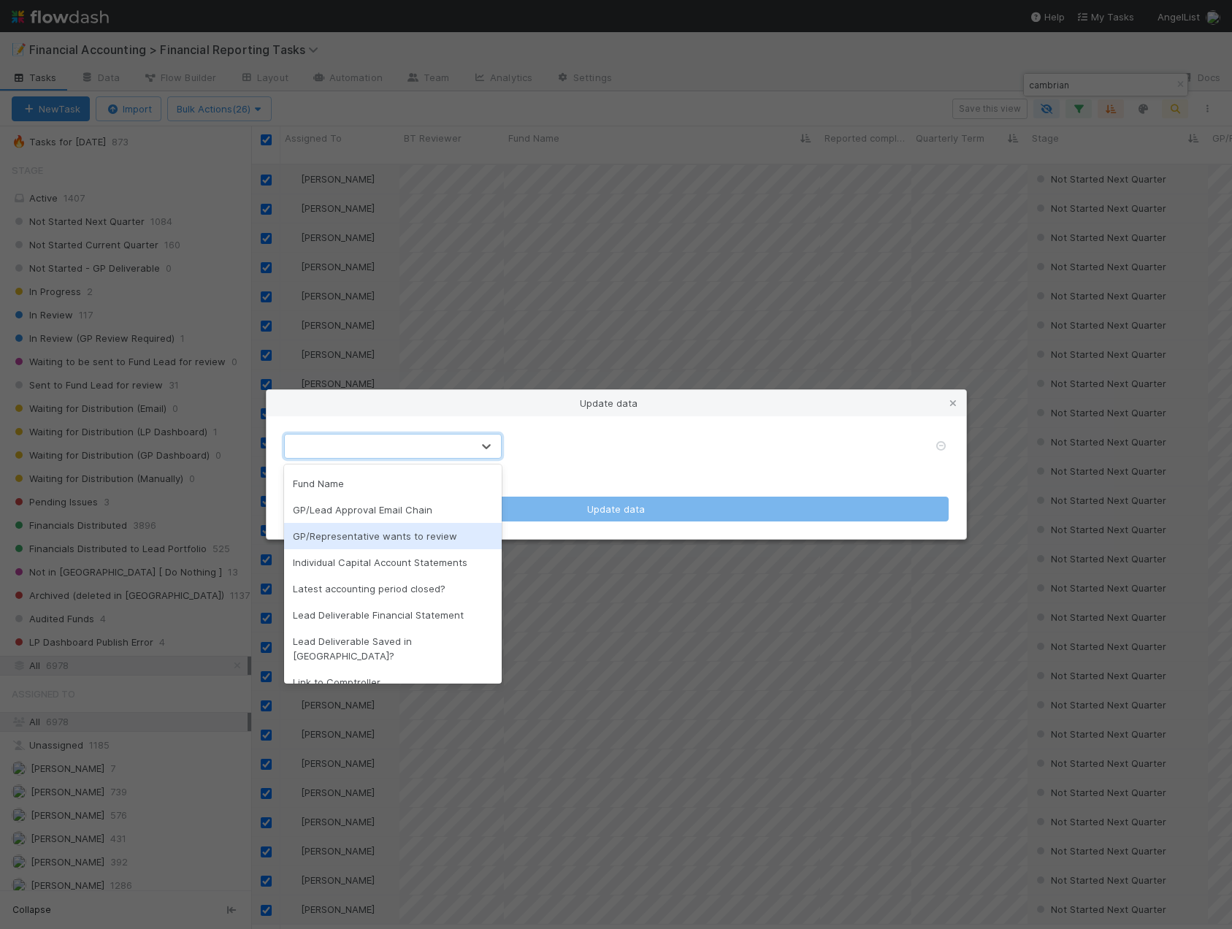
click at [394, 548] on div "GP/Representative wants to review" at bounding box center [393, 536] width 218 height 26
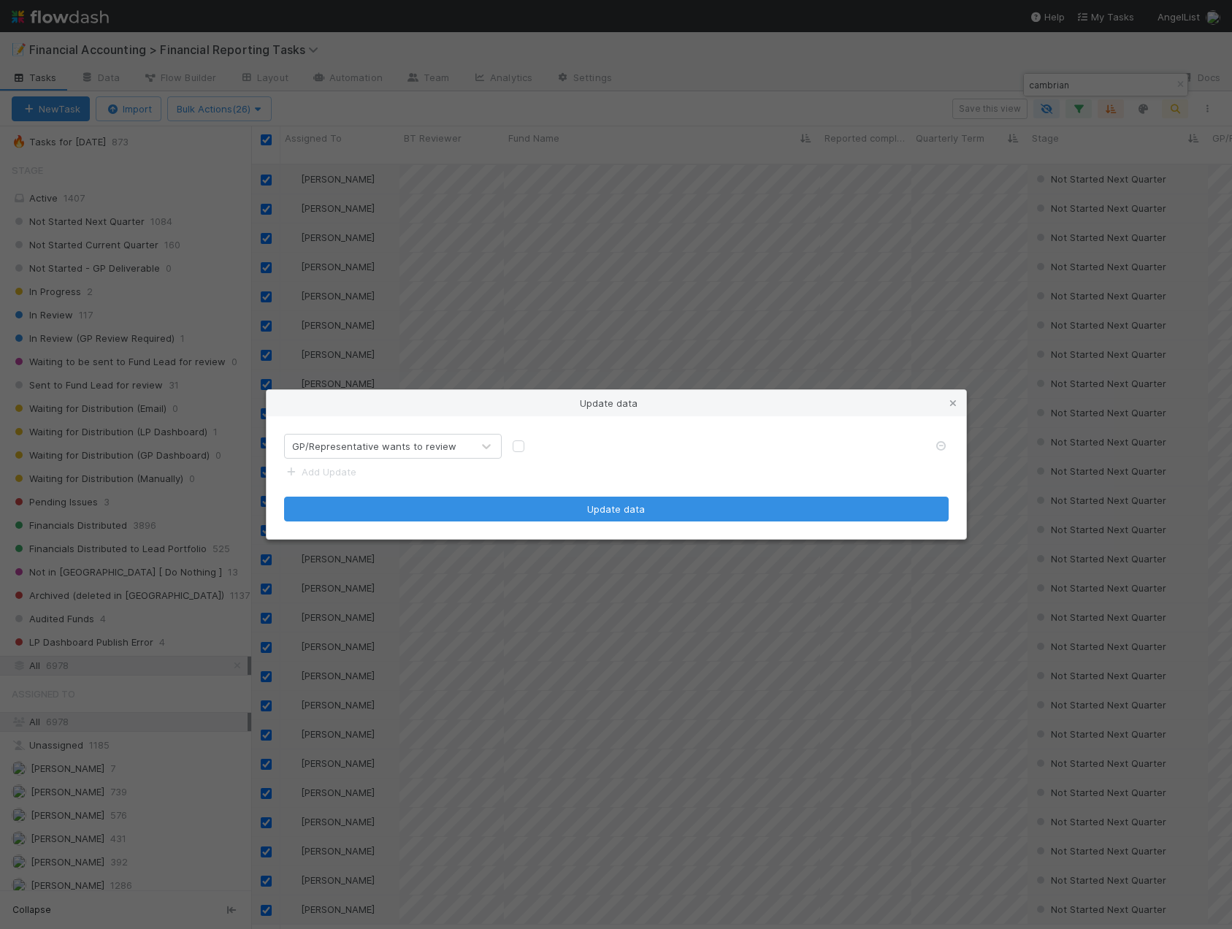
click at [530, 439] on label at bounding box center [530, 439] width 0 height 0
click at [520, 448] on input "checkbox" at bounding box center [519, 445] width 12 height 13
checkbox input "true"
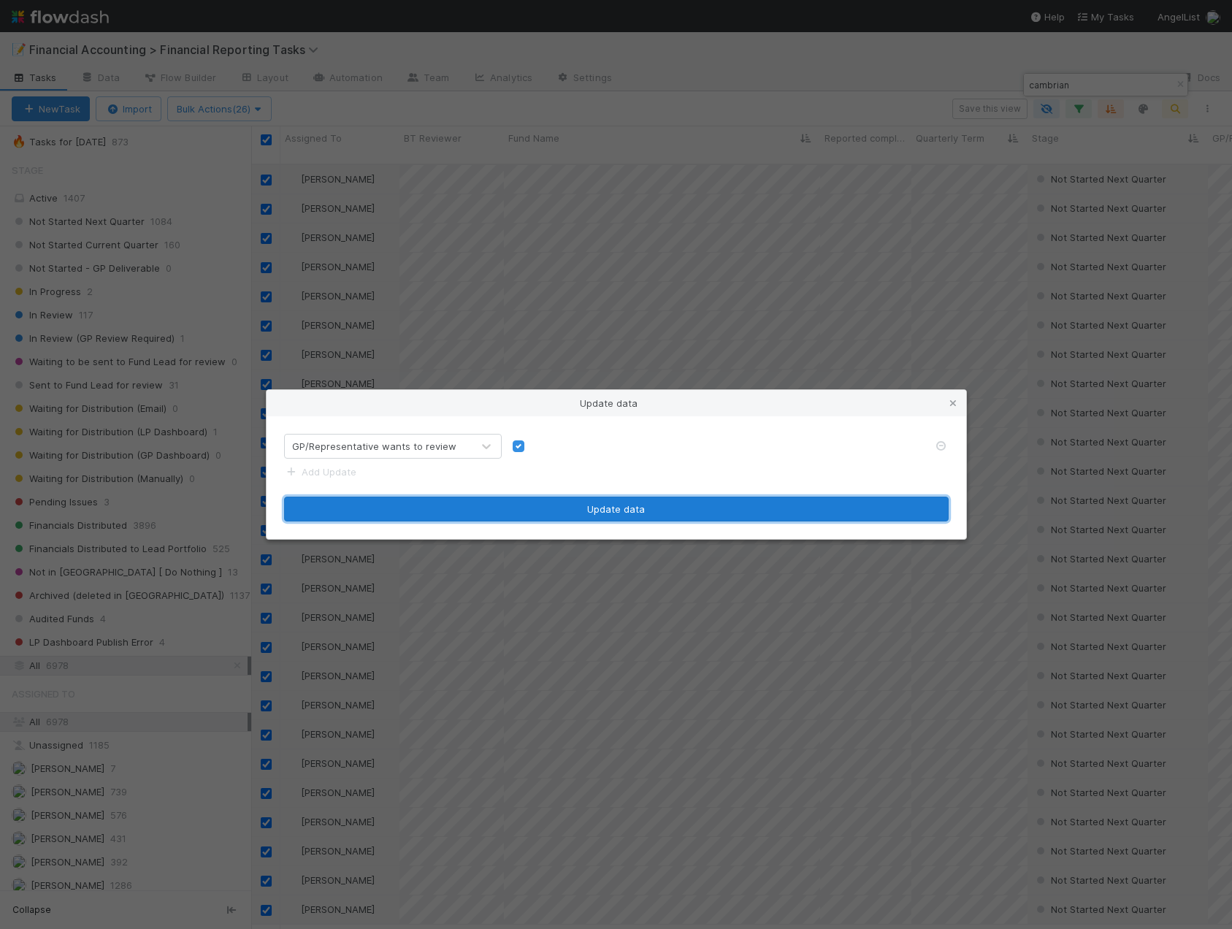
click at [573, 518] on button "Update data" at bounding box center [616, 509] width 665 height 25
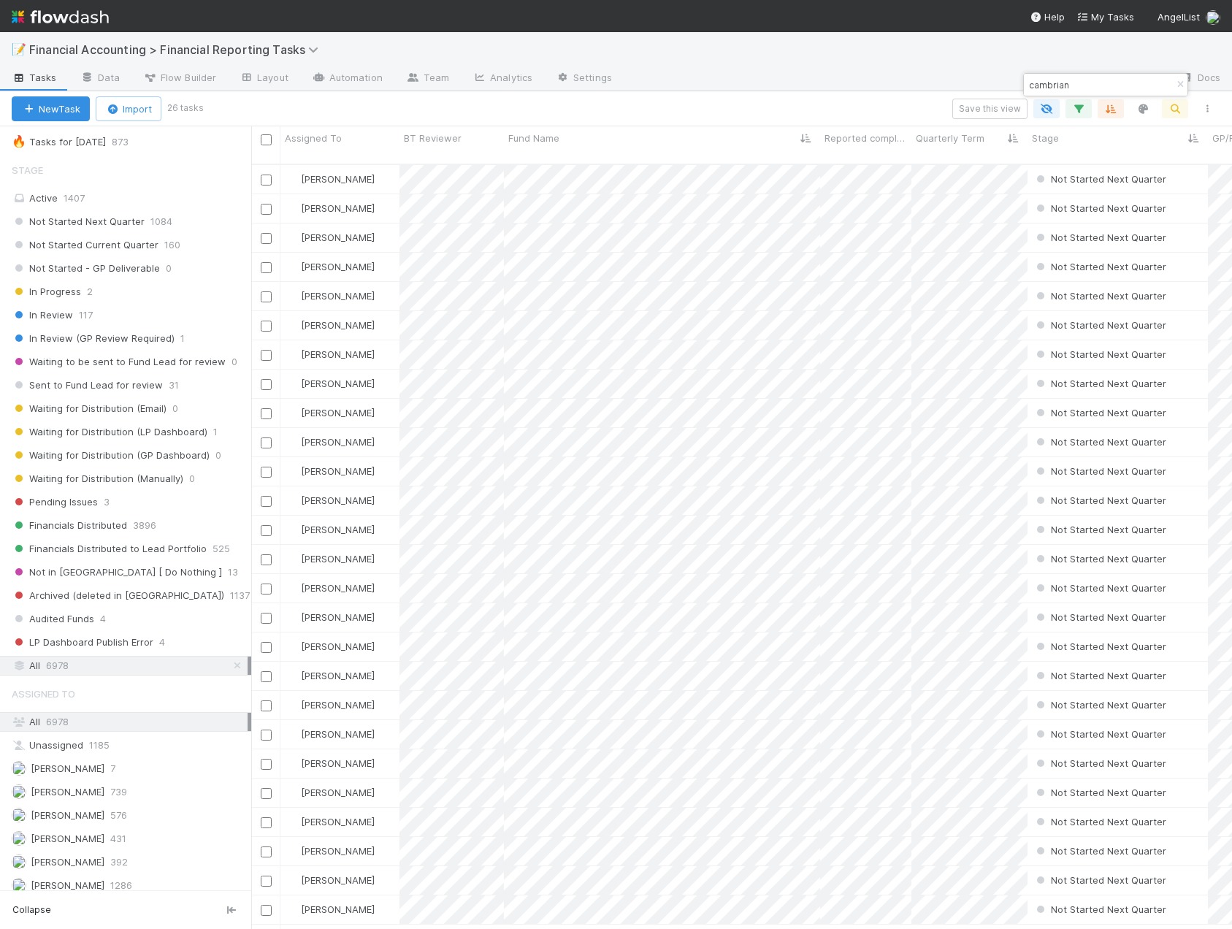
click at [665, 114] on div "Save this view" at bounding box center [712, 109] width 1022 height 20
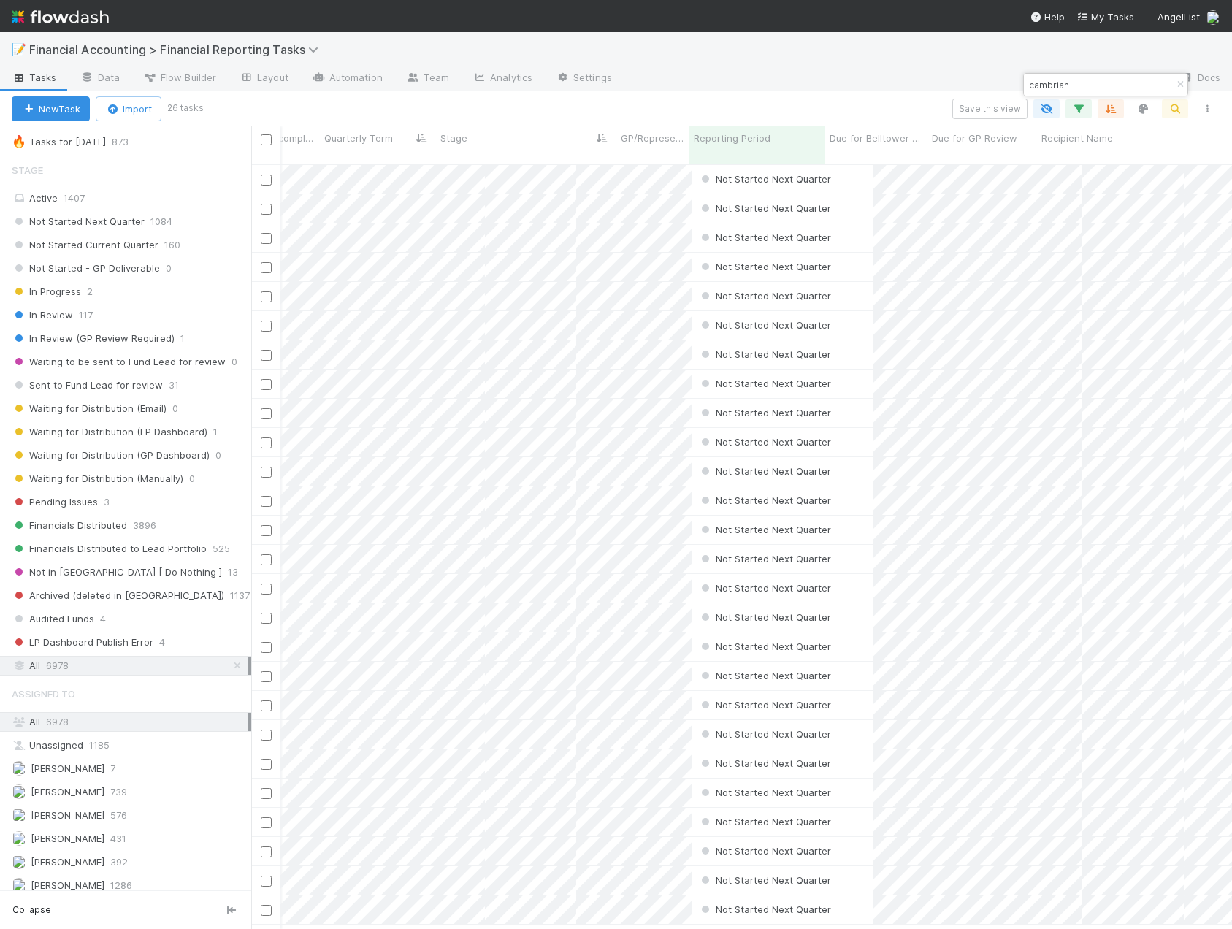
scroll to position [0, 283]
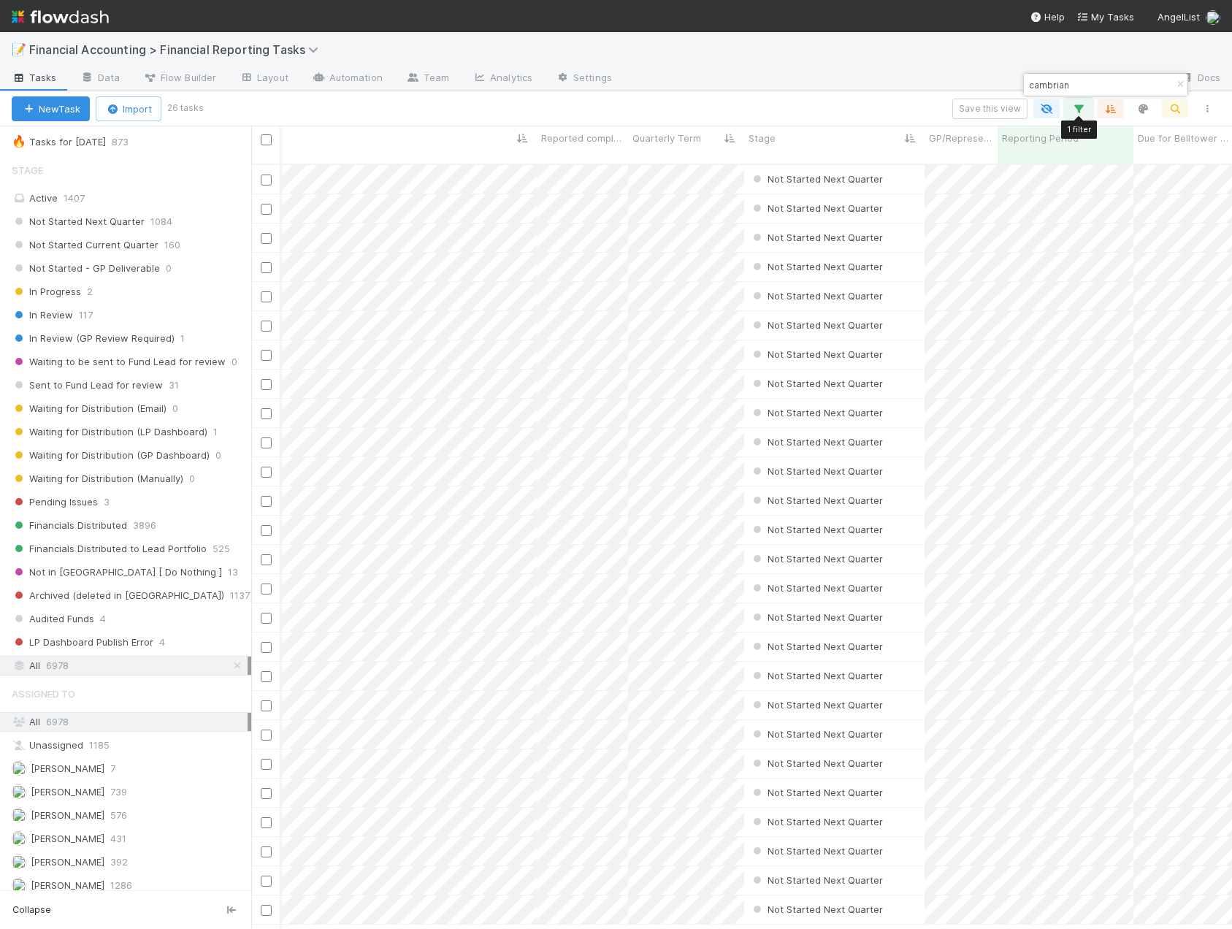
click at [1087, 102] on button "button" at bounding box center [1078, 108] width 26 height 19
click at [977, 192] on input "09/30/2025" at bounding box center [976, 186] width 140 height 22
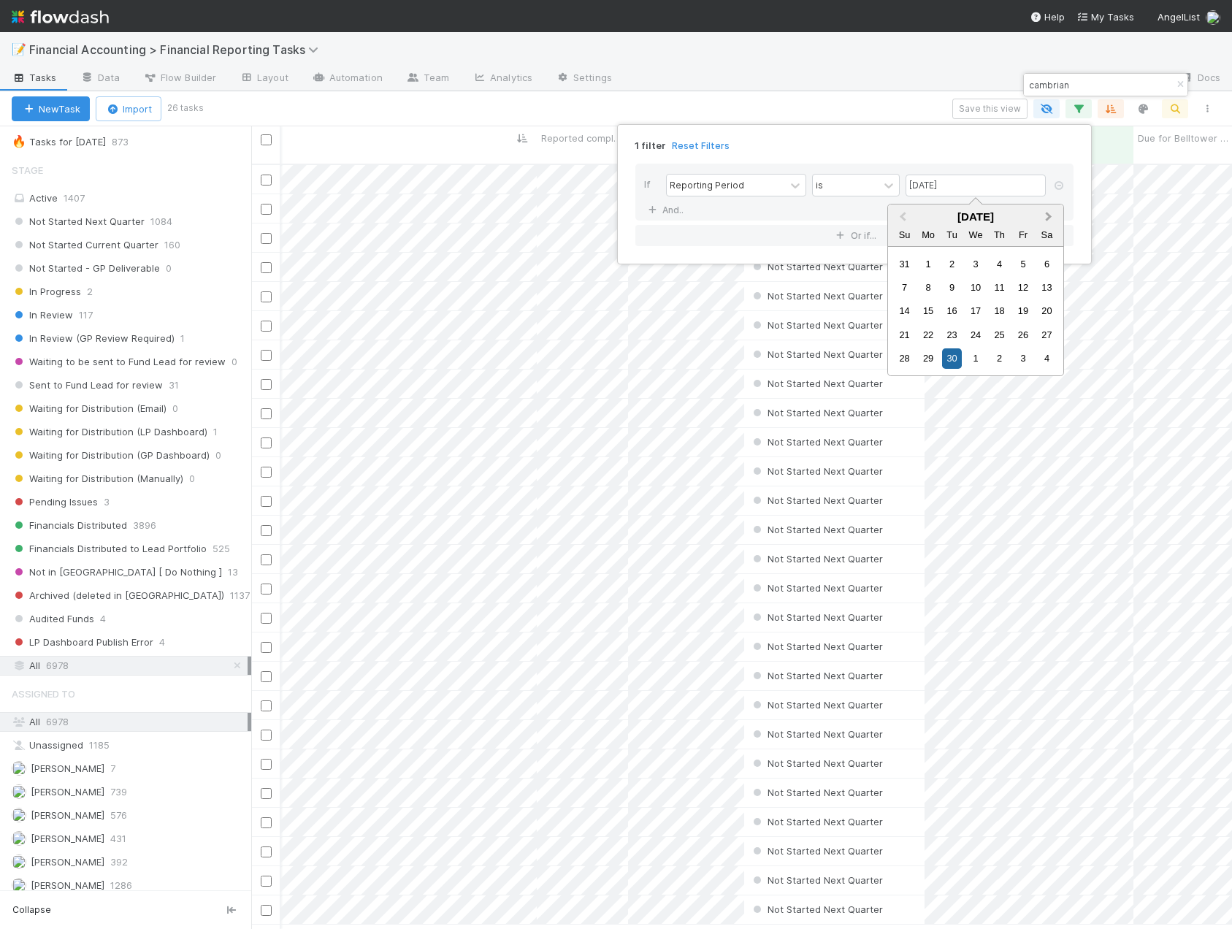
click at [1049, 217] on span "Next Month" at bounding box center [1049, 217] width 0 height 17
click at [973, 359] on div "31" at bounding box center [975, 358] width 20 height 20
type input "12/31/2025"
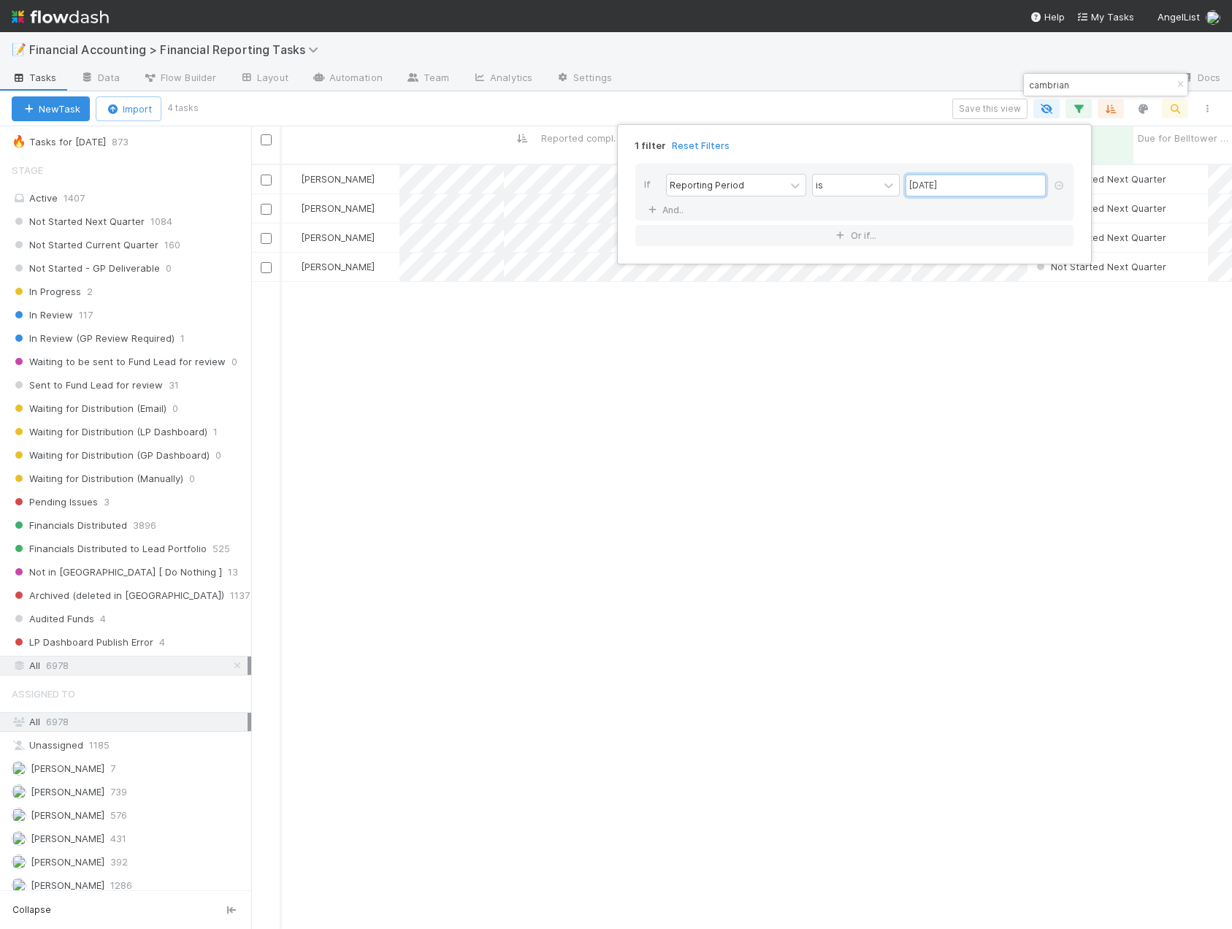
scroll to position [766, 970]
click at [891, 110] on div "1 filter Reset Filters If Reporting Period is 12/31/2025 And.. Or if..." at bounding box center [616, 464] width 1232 height 929
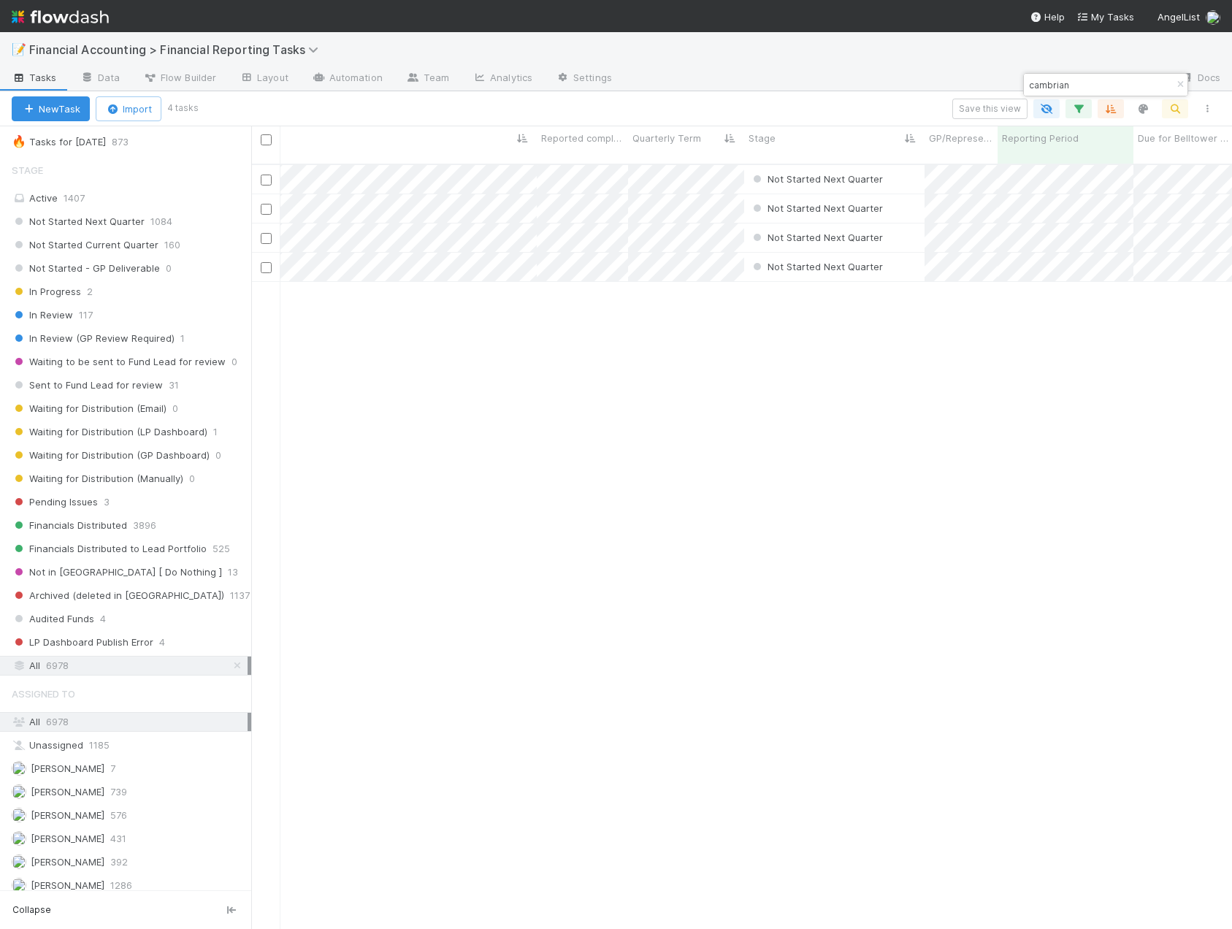
scroll to position [0, 0]
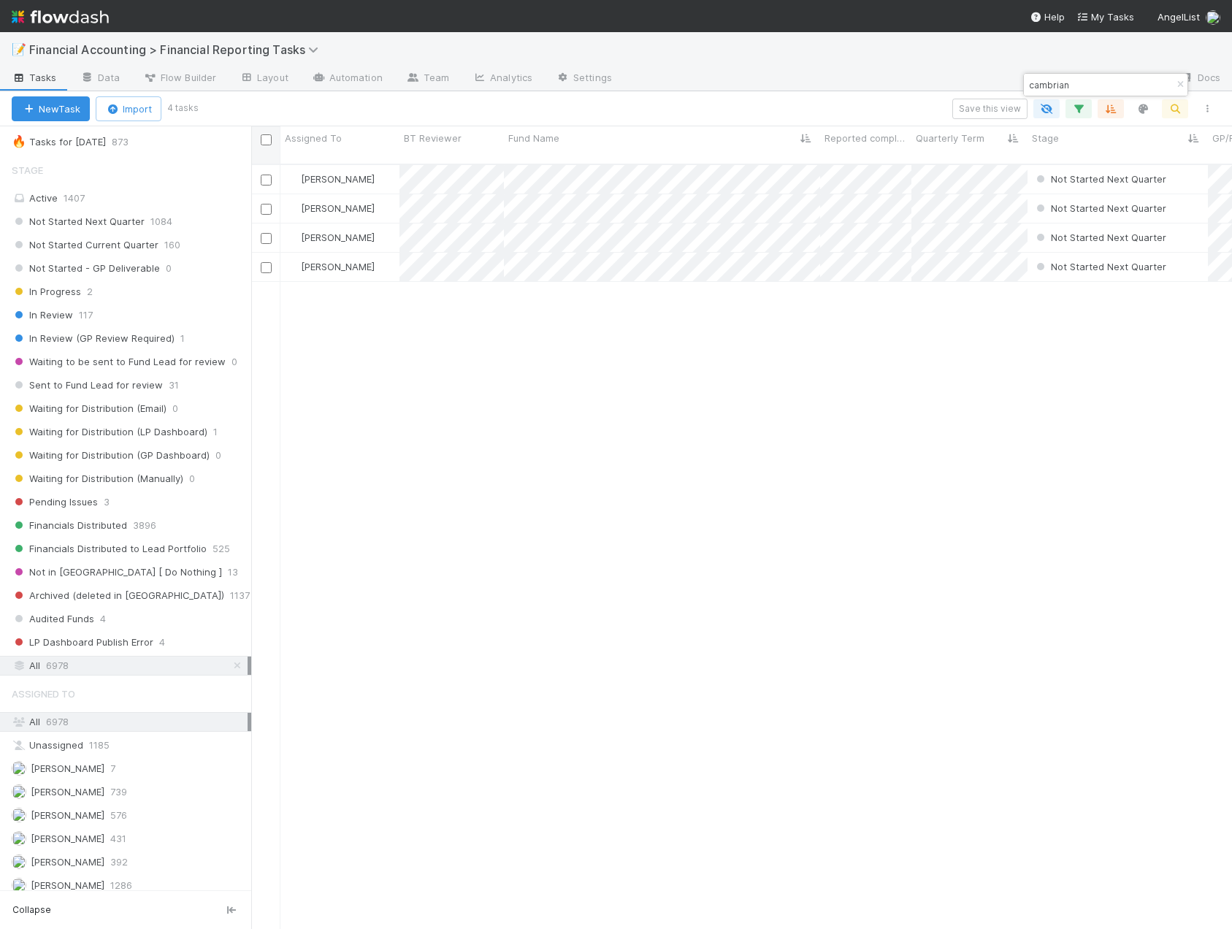
click at [269, 144] on input "checkbox" at bounding box center [266, 139] width 11 height 11
checkbox input "true"
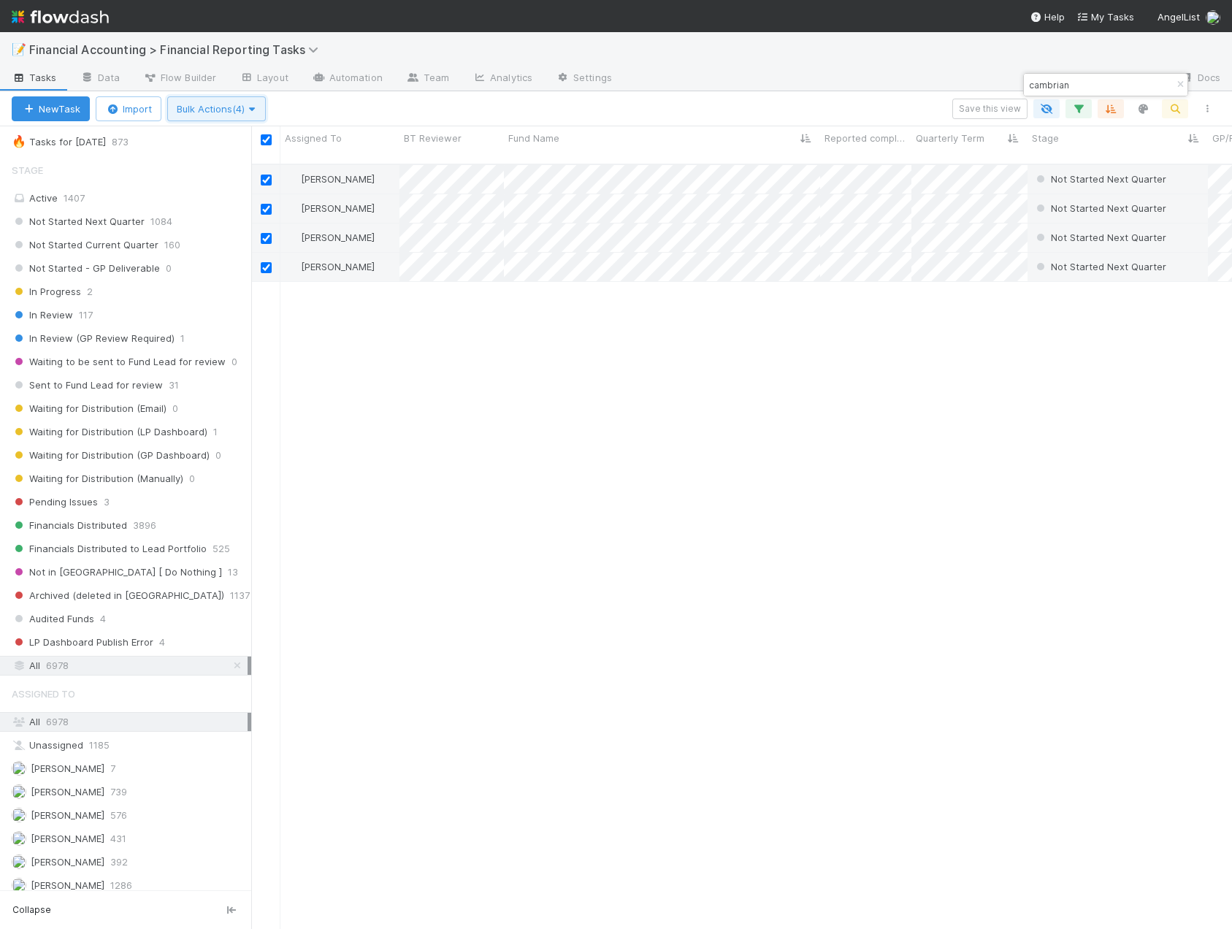
click at [202, 113] on span "Bulk Actions (4)" at bounding box center [217, 109] width 80 height 12
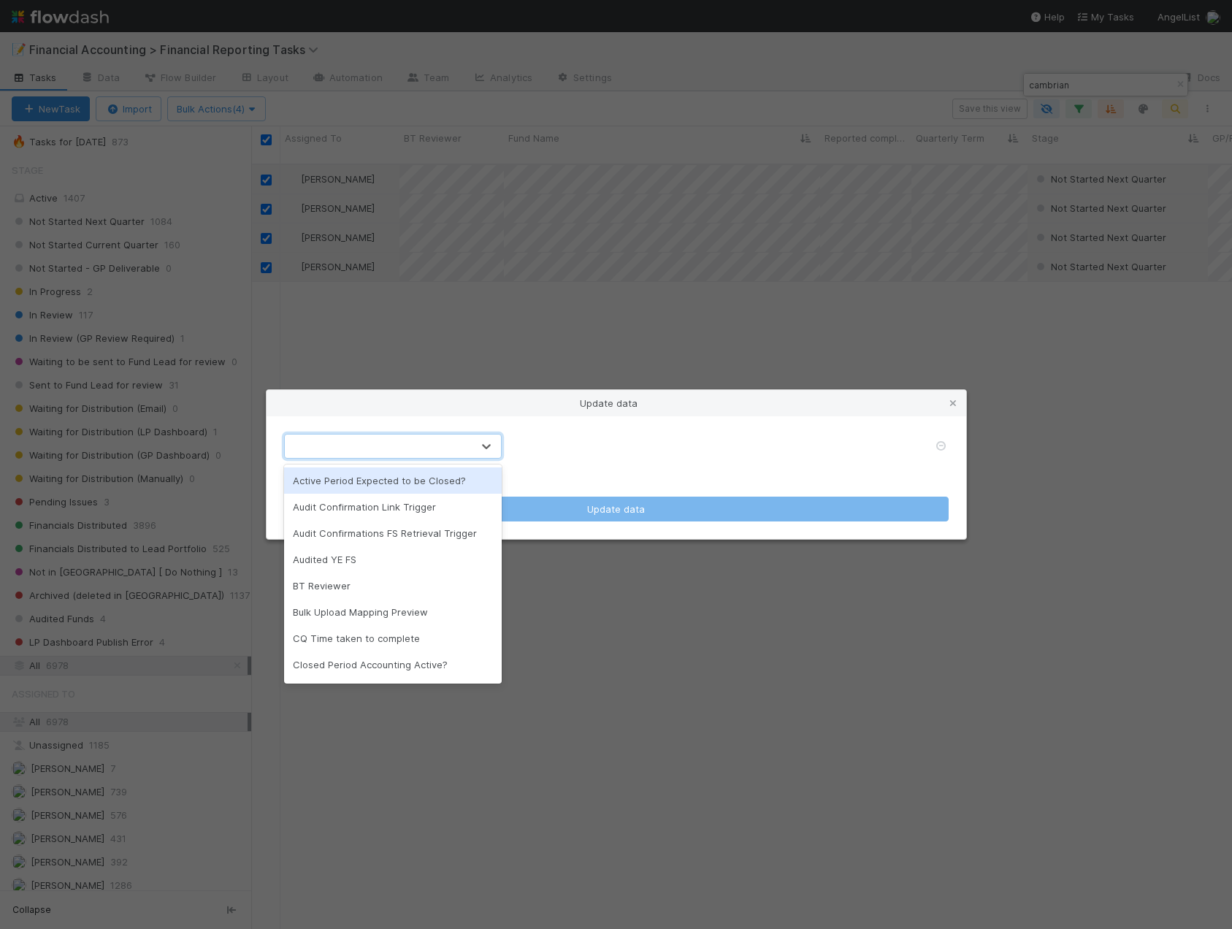
click at [459, 443] on div at bounding box center [378, 446] width 187 height 23
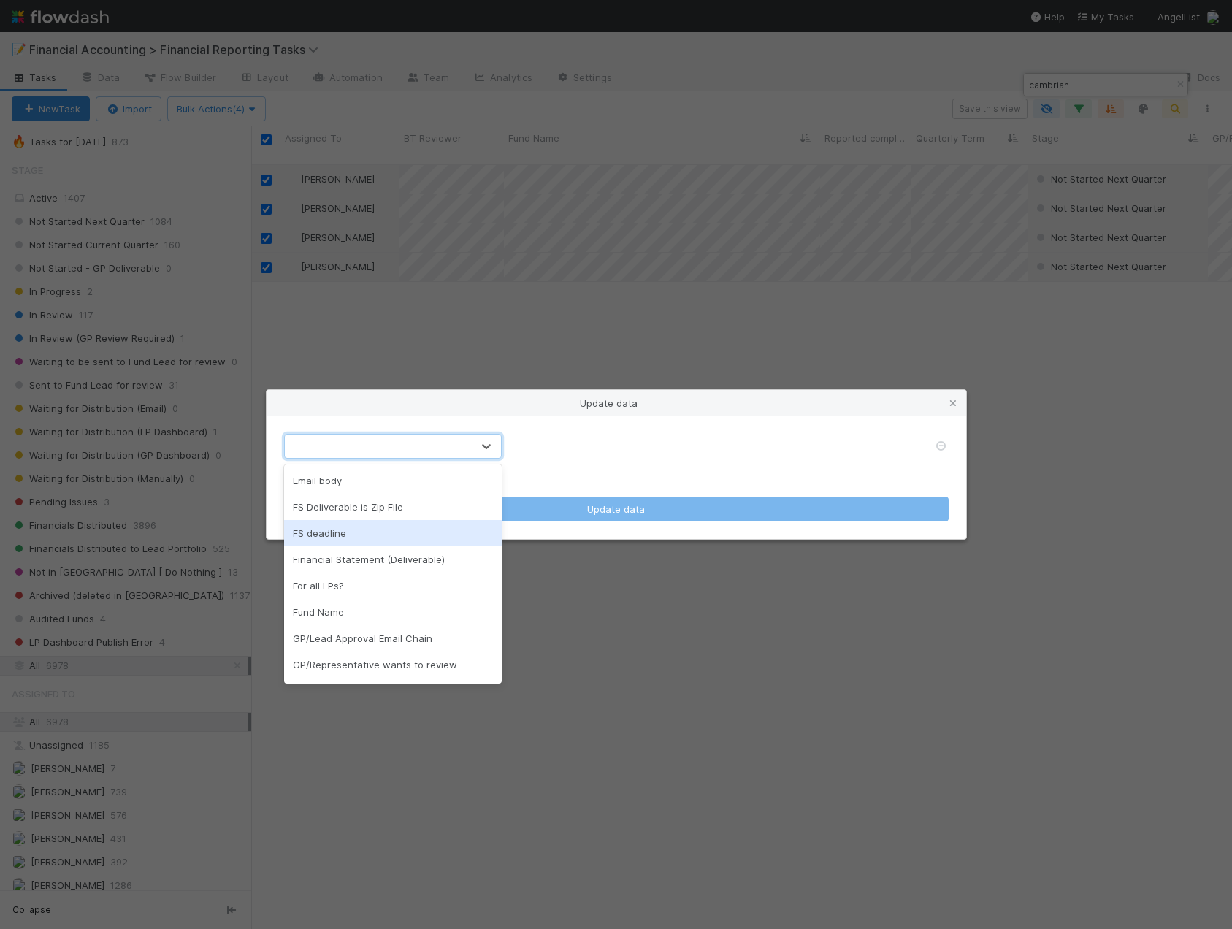
scroll to position [438, 0]
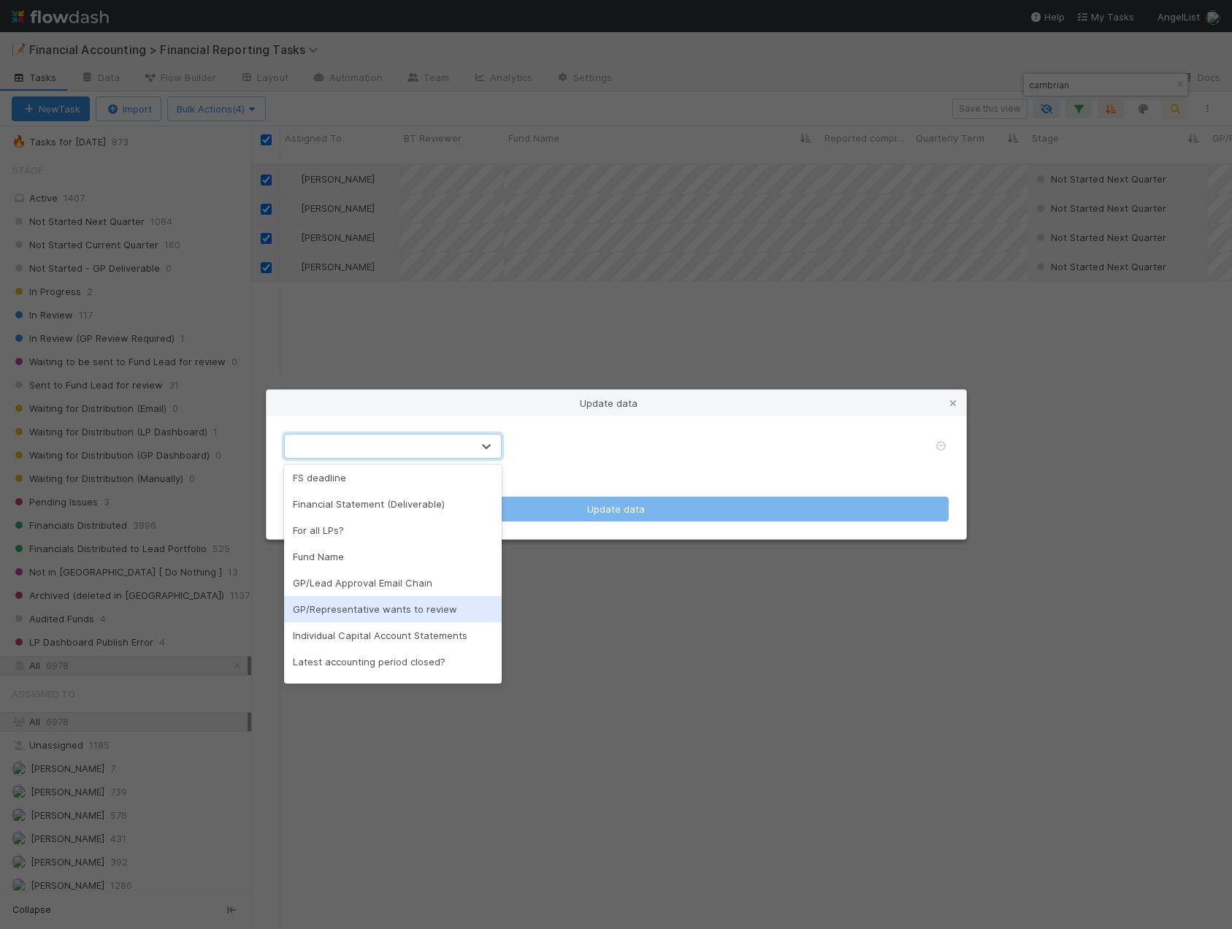
click at [419, 612] on div "GP/Representative wants to review" at bounding box center [393, 609] width 218 height 26
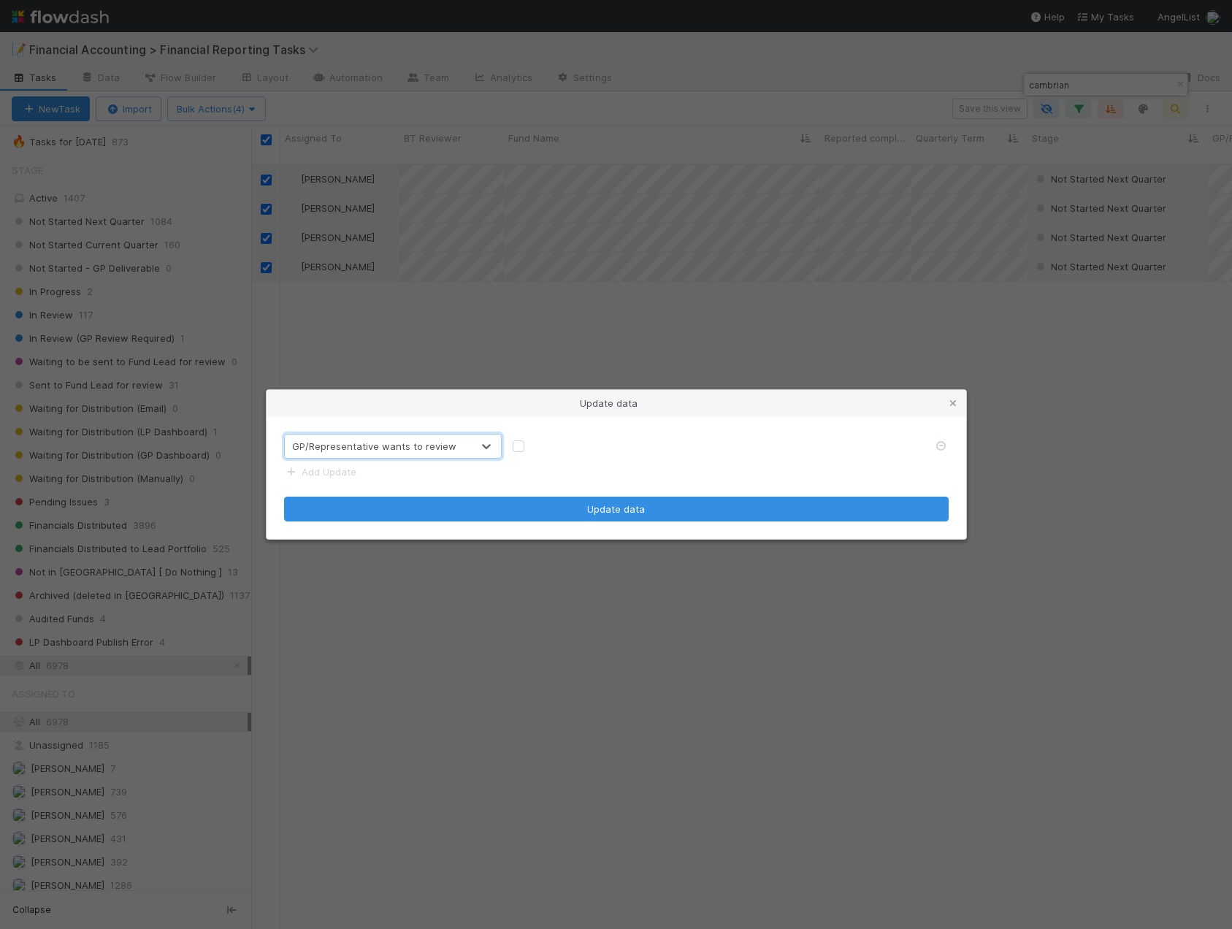
click at [530, 439] on label at bounding box center [530, 439] width 0 height 0
click at [518, 446] on input "checkbox" at bounding box center [519, 445] width 12 height 13
checkbox input "true"
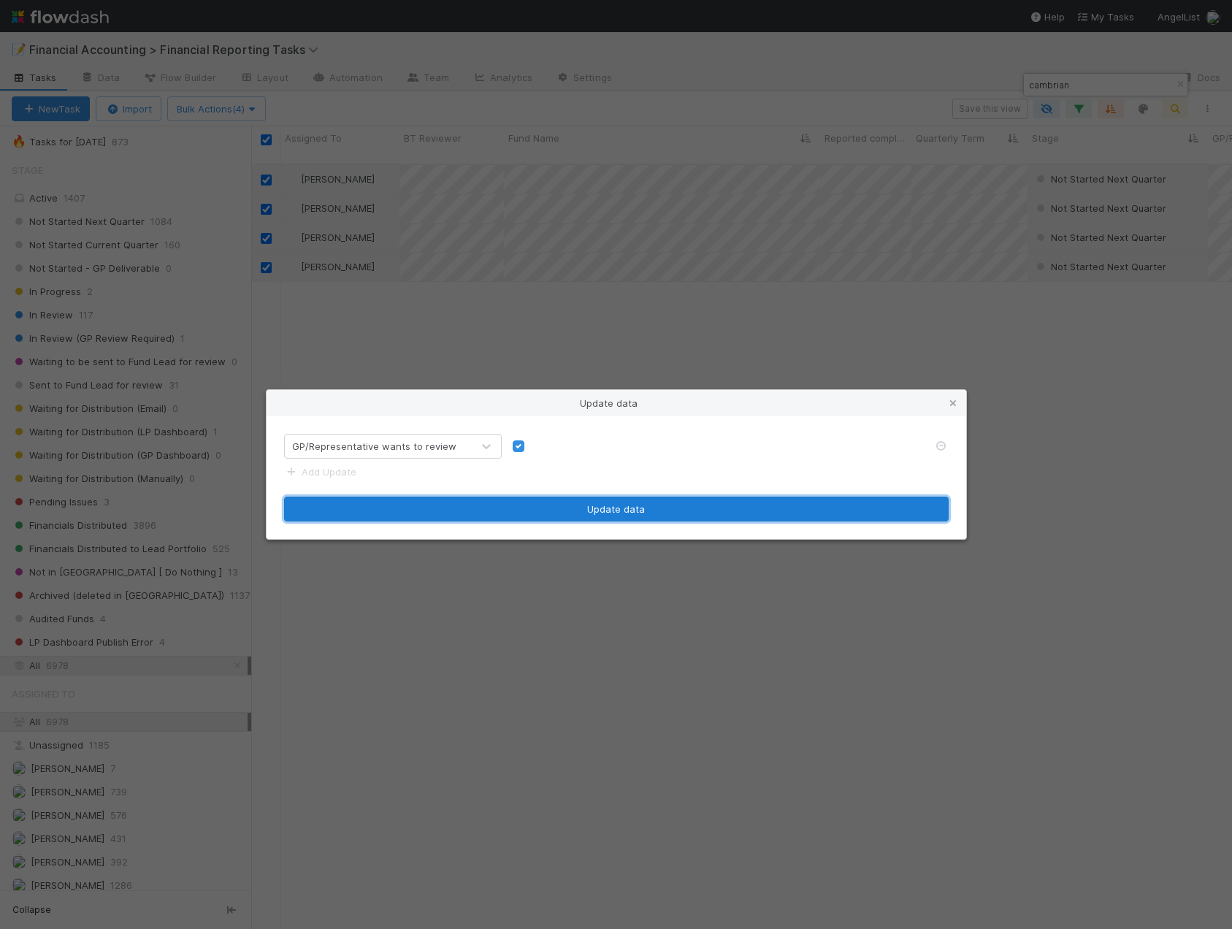
click at [565, 515] on button "Update data" at bounding box center [616, 509] width 665 height 25
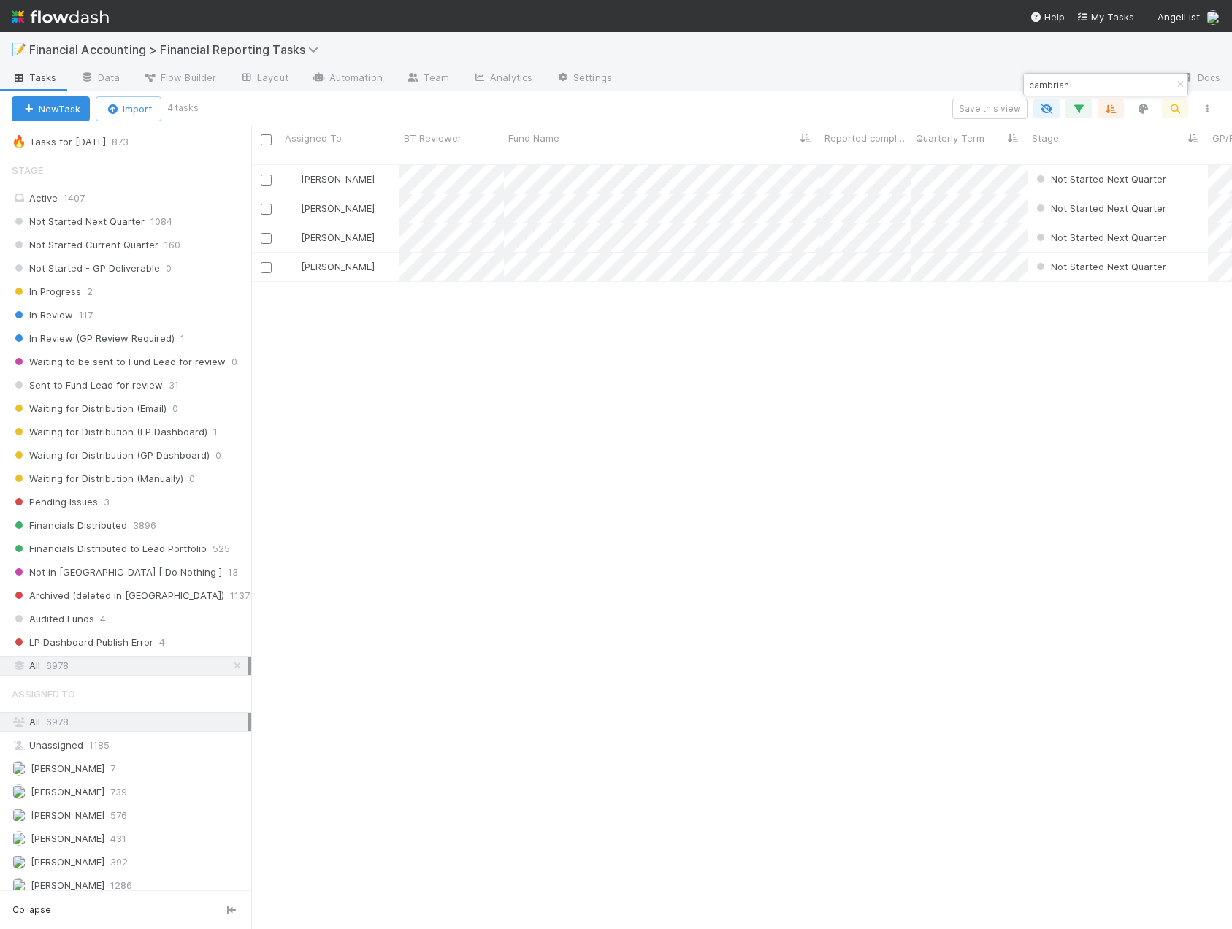
drag, startPoint x: 1182, startPoint y: 82, endPoint x: 1155, endPoint y: 124, distance: 49.9
click at [1182, 82] on icon "button" at bounding box center [1180, 84] width 15 height 9
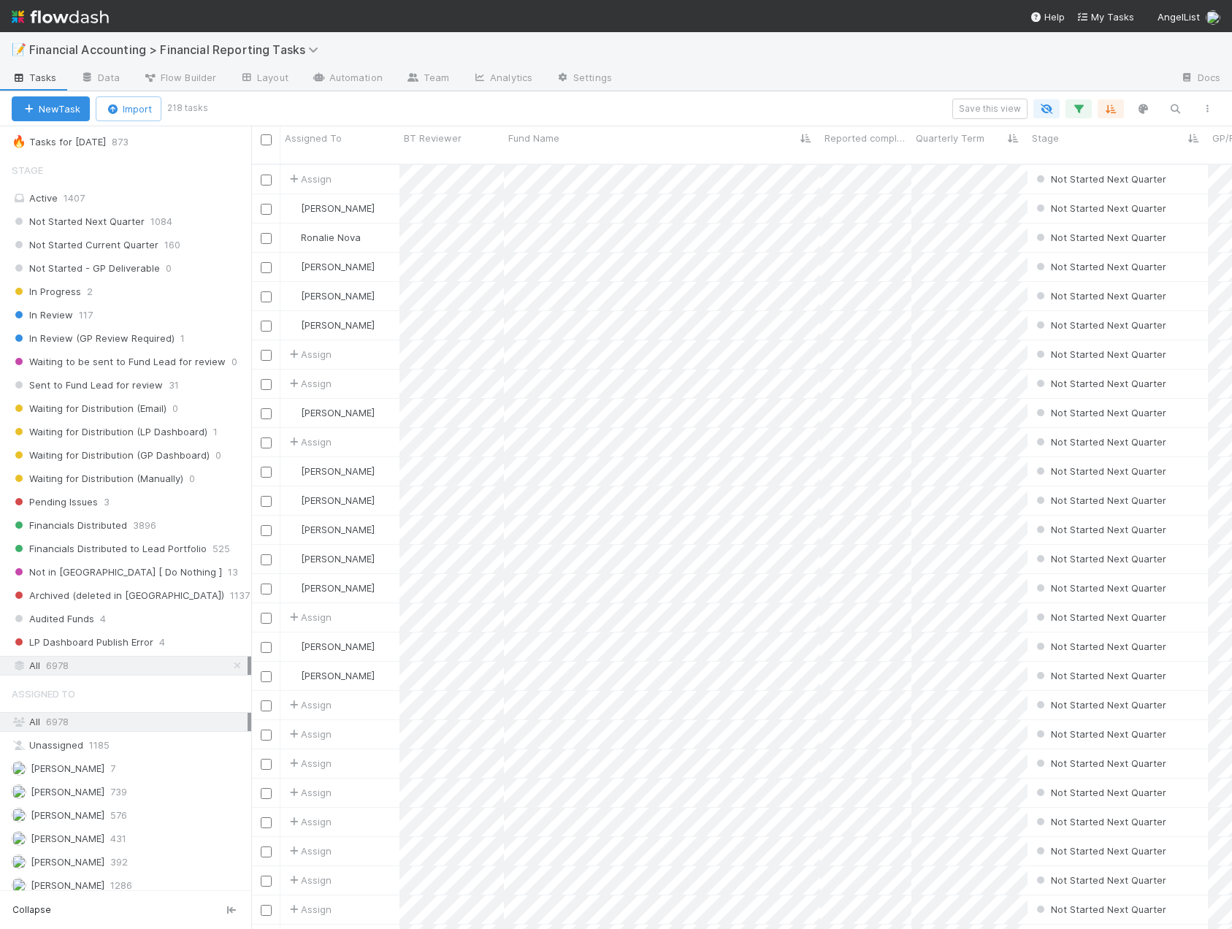
scroll to position [766, 970]
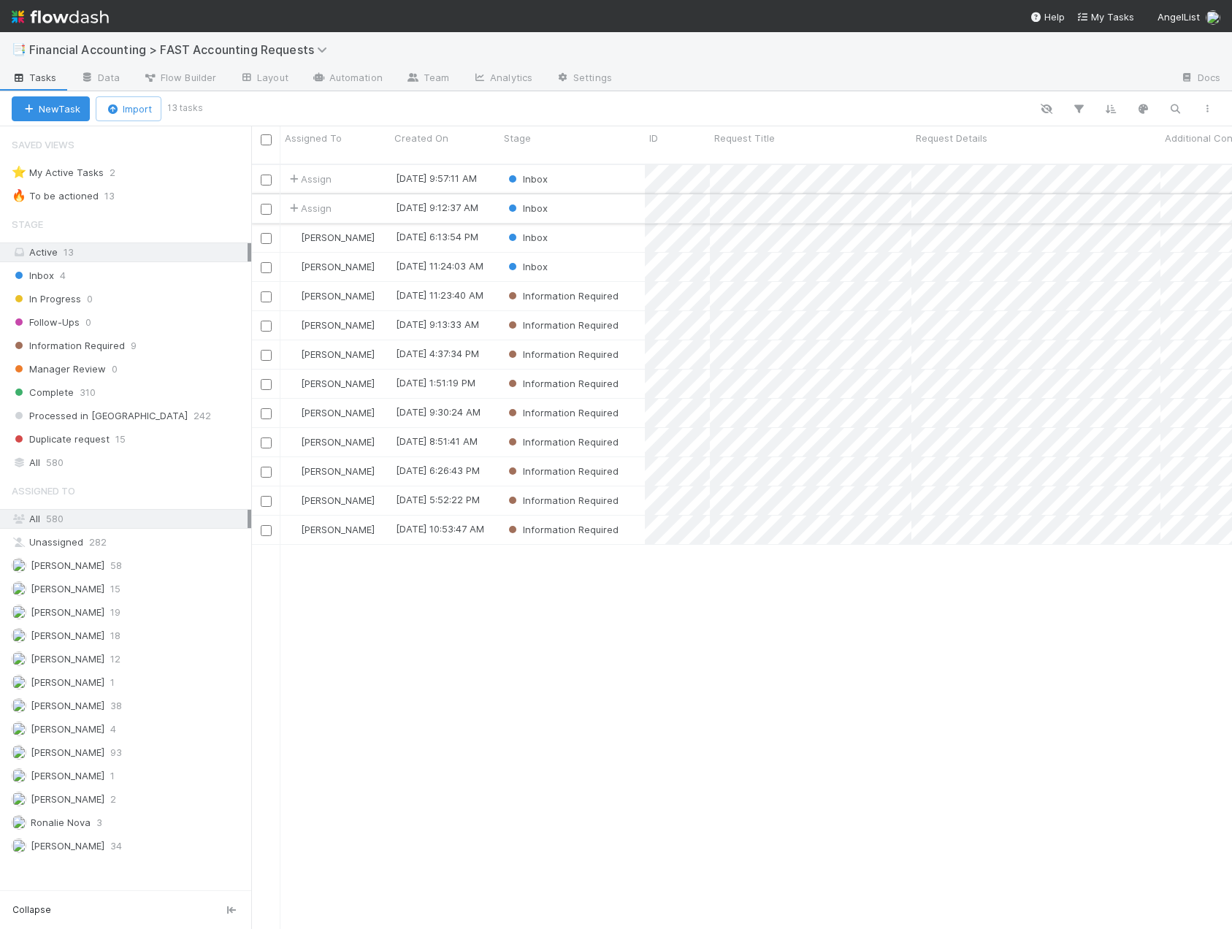
scroll to position [766, 970]
click at [592, 194] on div "Inbox" at bounding box center [572, 208] width 145 height 28
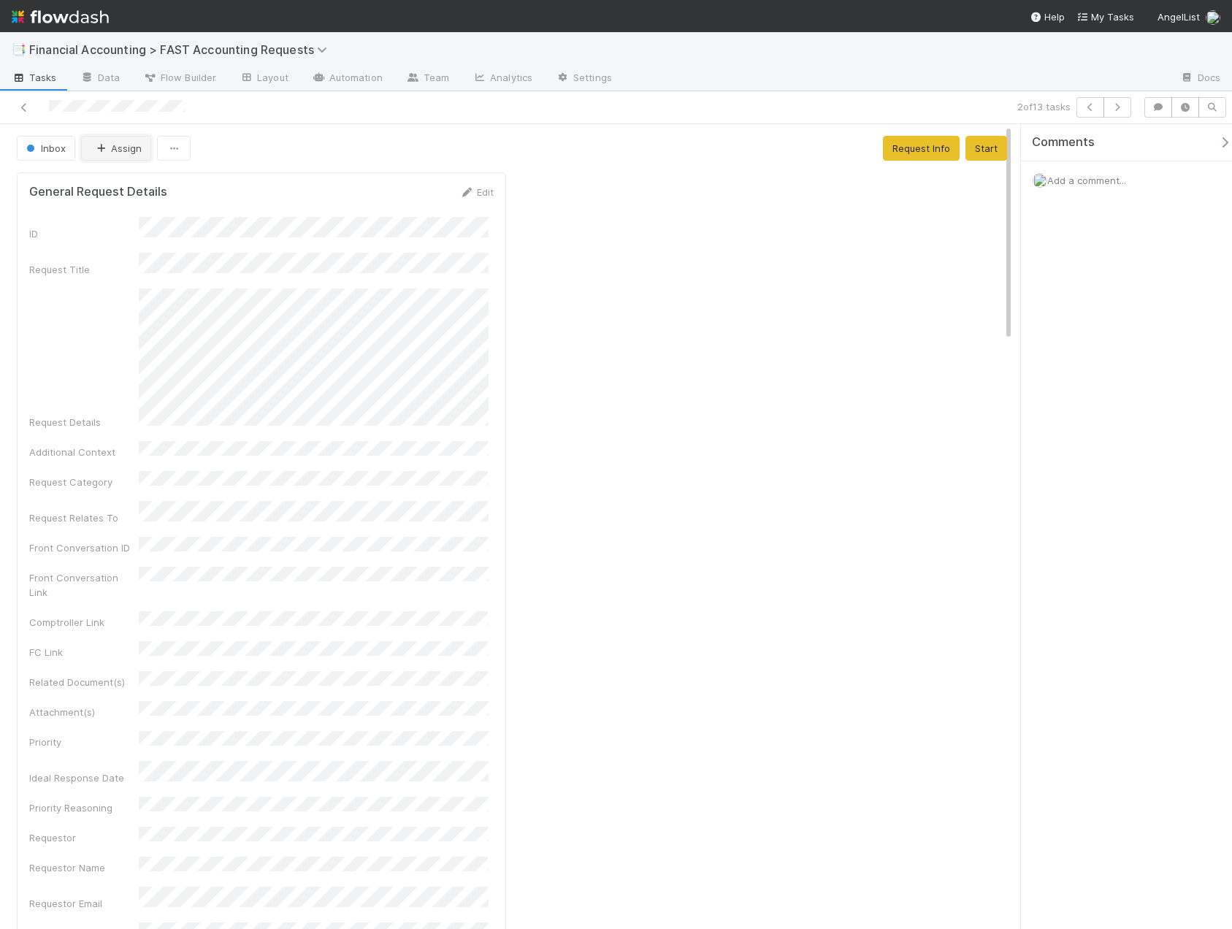
click at [117, 148] on button "Assign" at bounding box center [116, 148] width 70 height 25
click at [125, 189] on span "[PERSON_NAME]" at bounding box center [140, 185] width 74 height 12
click at [18, 108] on icon at bounding box center [24, 107] width 15 height 9
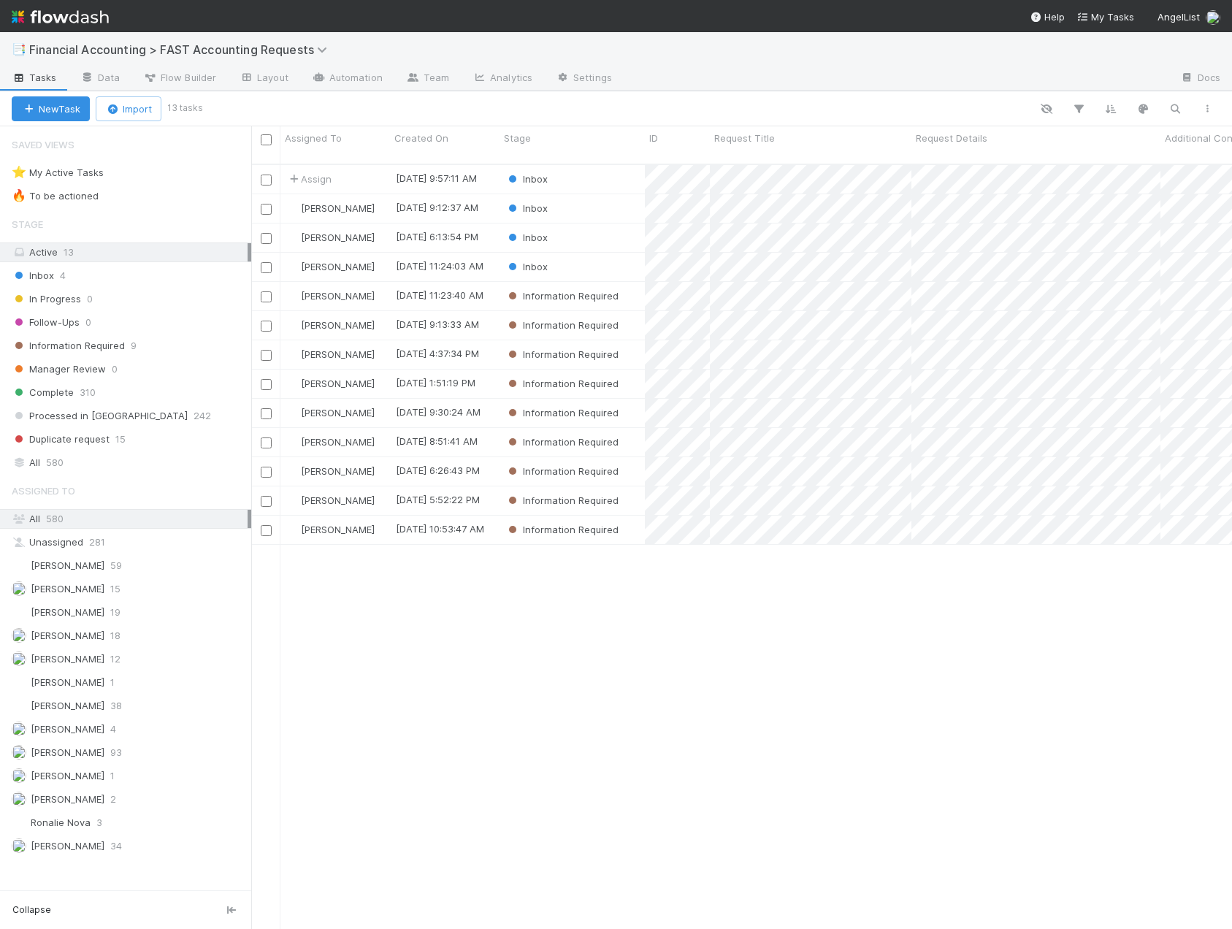
scroll to position [766, 970]
click at [570, 165] on div "Inbox" at bounding box center [572, 179] width 145 height 28
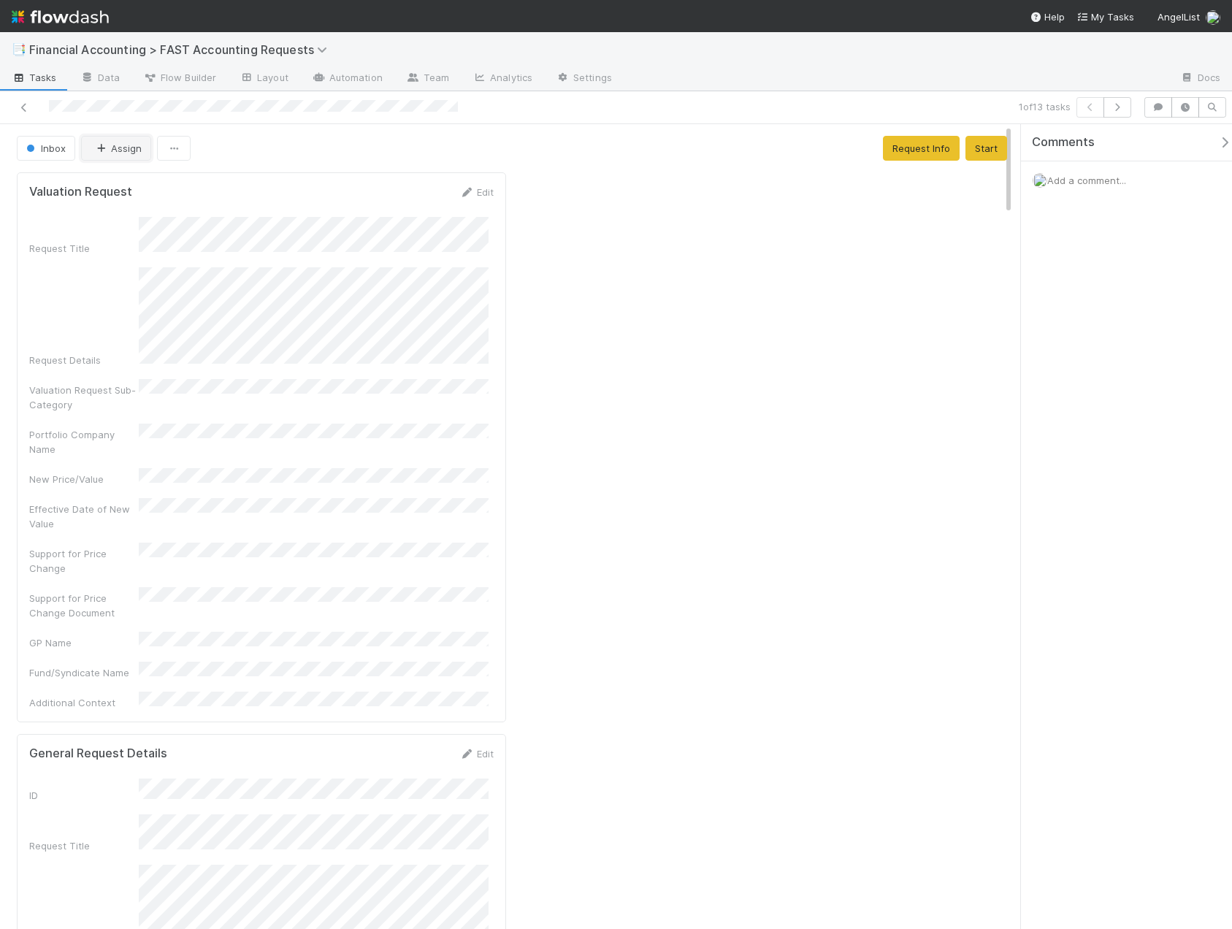
click at [121, 150] on button "Assign" at bounding box center [116, 148] width 70 height 25
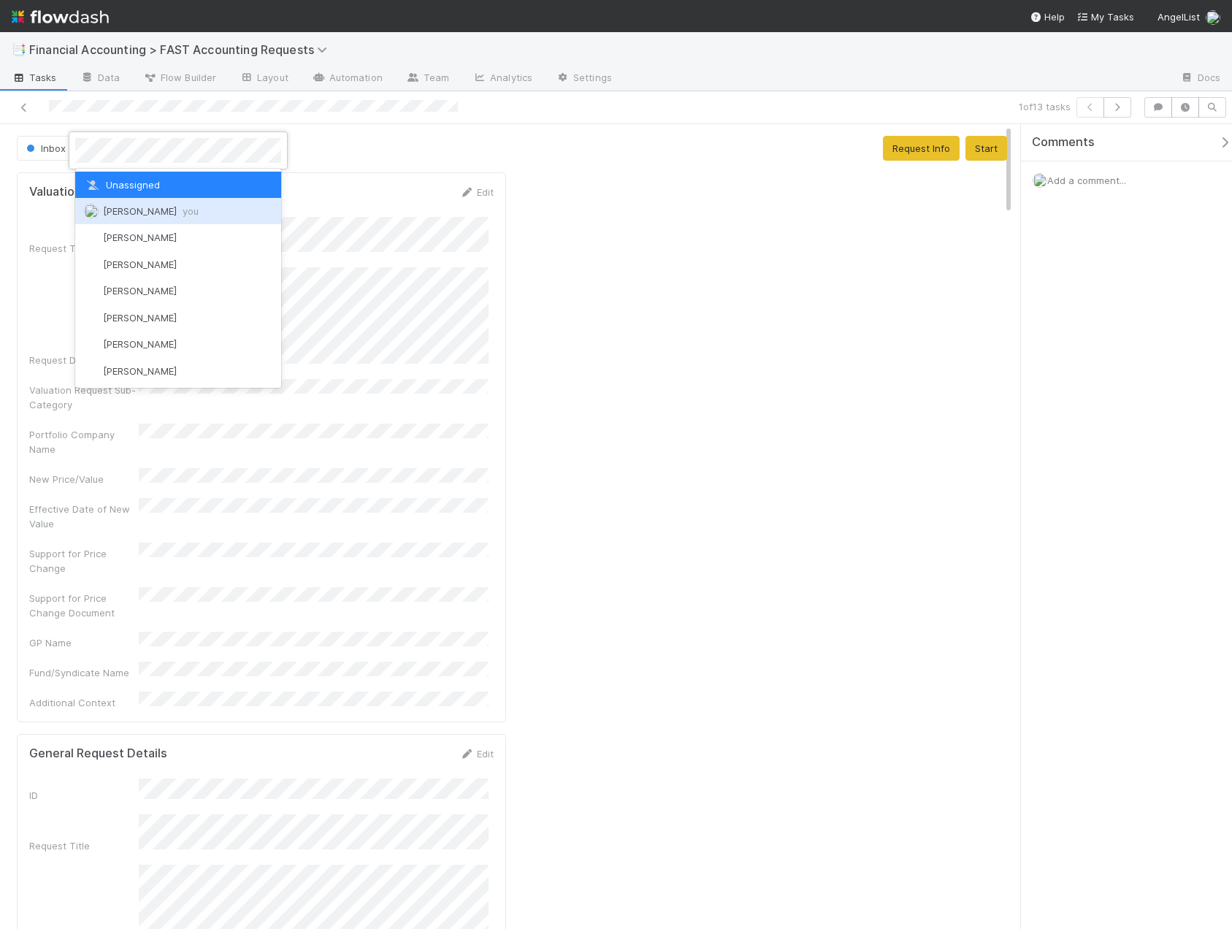
click at [131, 213] on span "[PERSON_NAME] you" at bounding box center [151, 211] width 96 height 12
